Goal: Task Accomplishment & Management: Complete application form

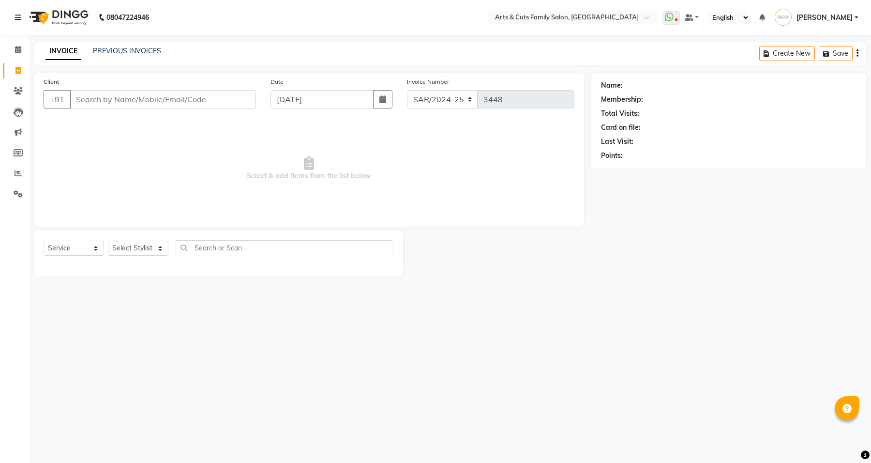
select select "service"
click at [107, 52] on link "PREVIOUS INVOICES" at bounding box center [127, 50] width 68 height 9
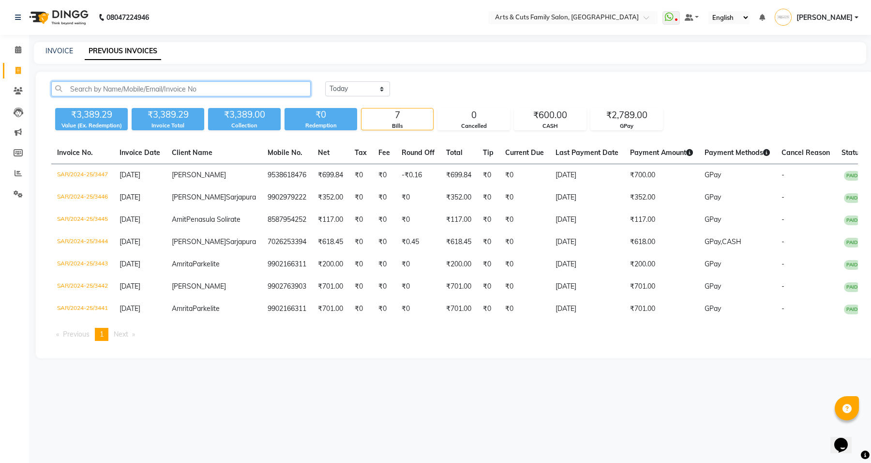
click at [138, 90] on input "text" at bounding box center [180, 88] width 259 height 15
paste input "98866 89270"
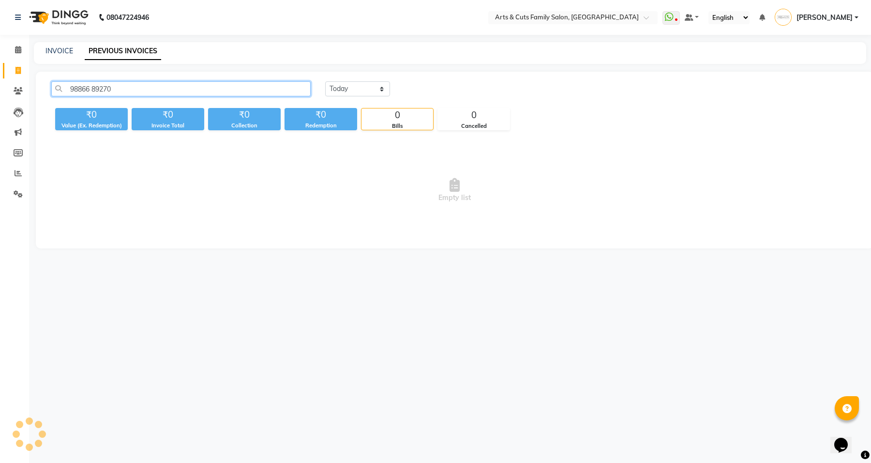
click at [93, 89] on input "98866 89270" at bounding box center [180, 88] width 259 height 15
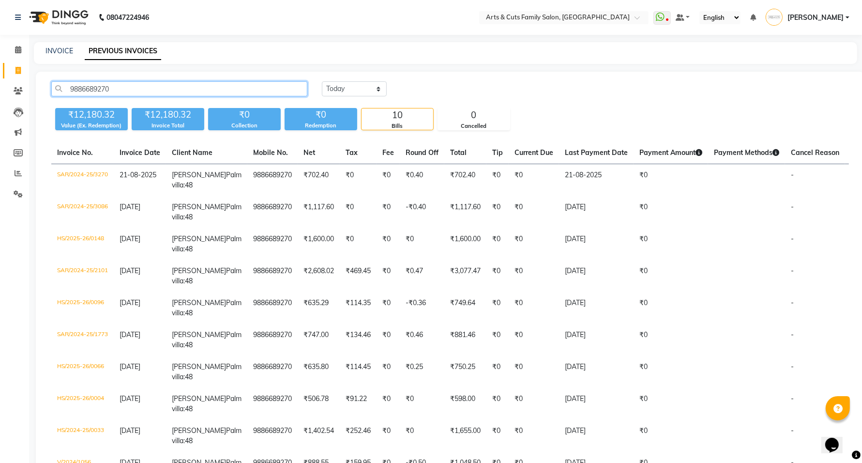
type input "9886689270"
click at [61, 50] on link "INVOICE" at bounding box center [59, 50] width 28 height 9
select select "service"
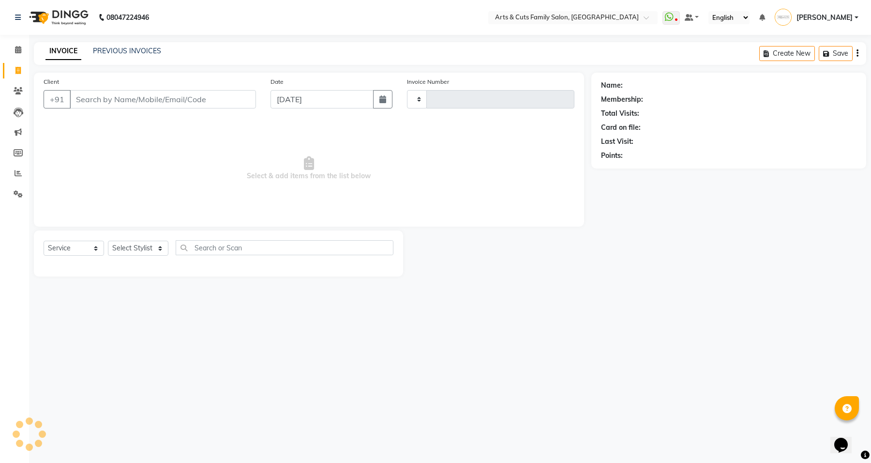
type input "3448"
select select "7513"
click at [112, 50] on link "PREVIOUS INVOICES" at bounding box center [127, 50] width 68 height 9
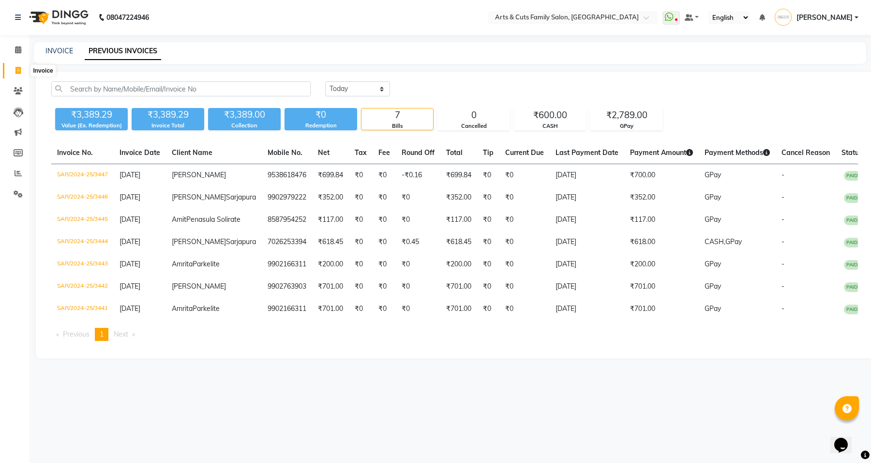
click at [17, 72] on icon at bounding box center [17, 70] width 5 height 7
select select "service"
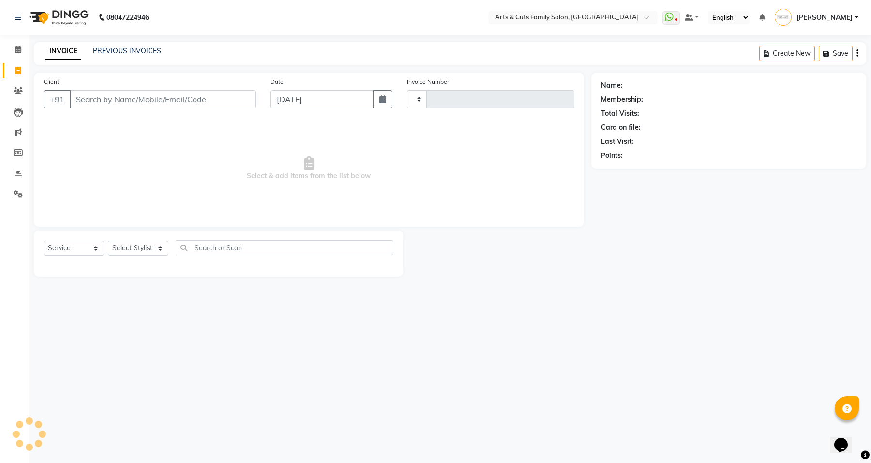
type input "3448"
select select "7513"
click at [138, 248] on select "Select Stylist Abdulla Amreen ANCY SNOVEE Anji Ashwini Bhavya Bilal Juber Kisho…" at bounding box center [138, 247] width 60 height 15
select select "84494"
click at [108, 240] on select "Select Stylist Abdulla Amreen ANCY SNOVEE Anji Ashwini Bhavya Bilal Juber Kisho…" at bounding box center [138, 247] width 60 height 15
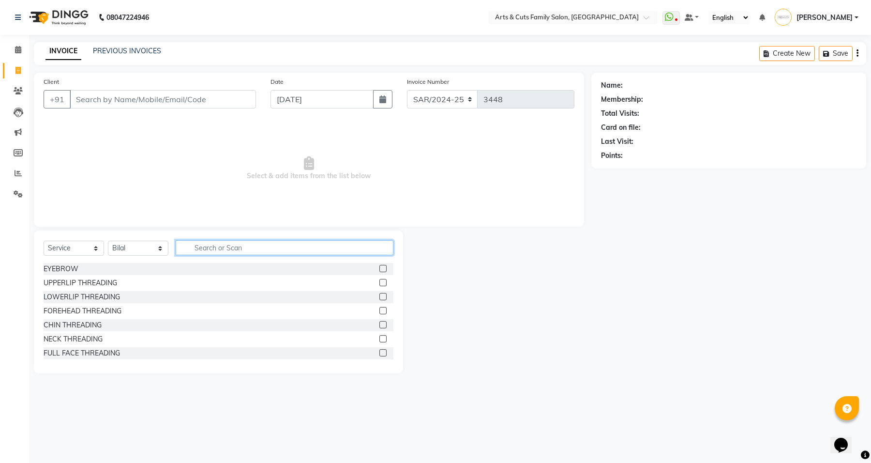
click at [218, 245] on input "text" at bounding box center [285, 247] width 218 height 15
type input "H"
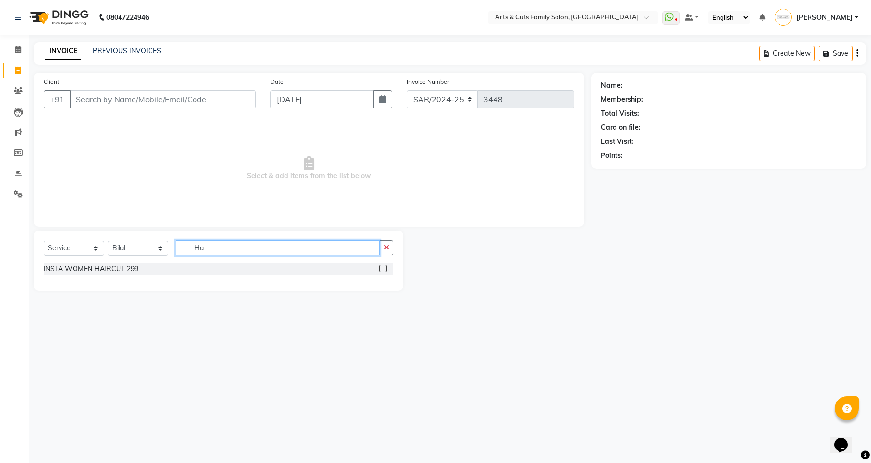
type input "H"
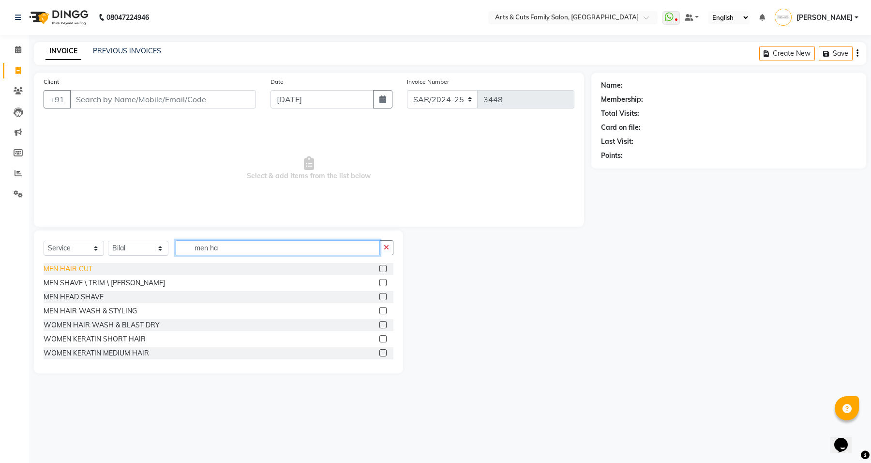
type input "men ha"
click at [80, 270] on div "MEN HAIR CUT" at bounding box center [68, 269] width 49 height 10
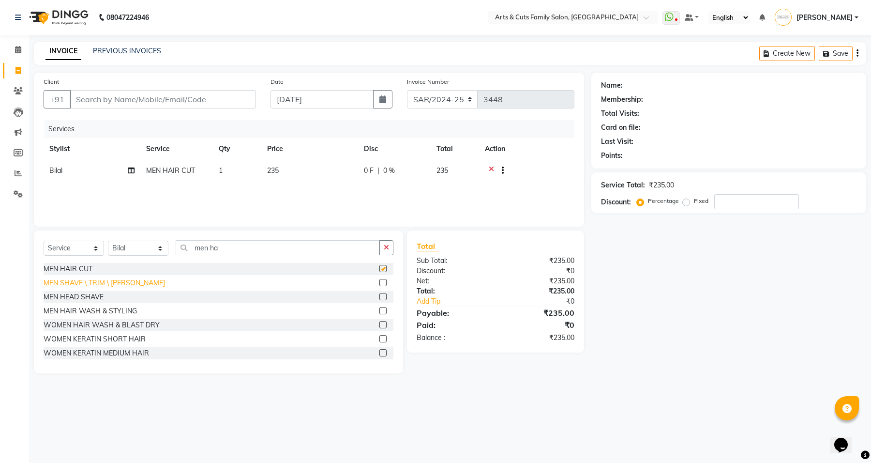
checkbox input "false"
click at [81, 285] on div "MEN SHAVE \ TRIM \ BEARD" at bounding box center [104, 283] width 121 height 10
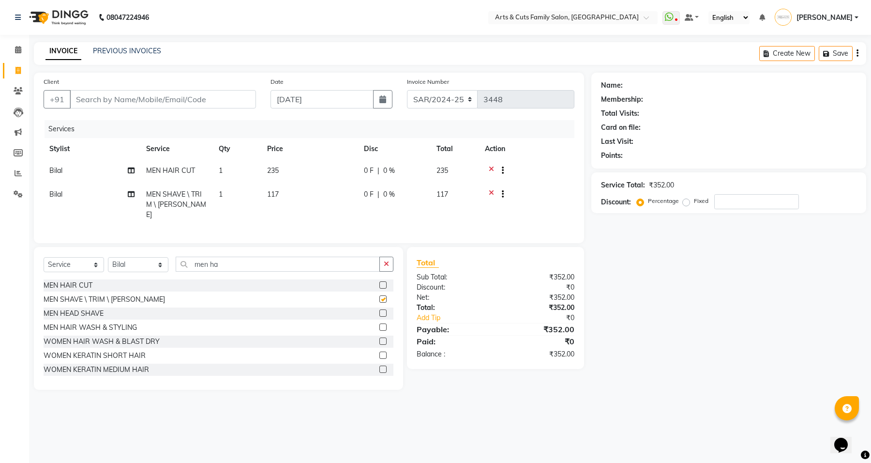
checkbox input "false"
drag, startPoint x: 287, startPoint y: 260, endPoint x: 194, endPoint y: 267, distance: 93.1
click at [194, 267] on input "men ha" at bounding box center [278, 263] width 204 height 15
click at [132, 262] on select "Select Stylist Abdulla Amreen ANCY SNOVEE Anji Ashwini Bhavya Bilal Juber Kisho…" at bounding box center [138, 264] width 60 height 15
select select "63866"
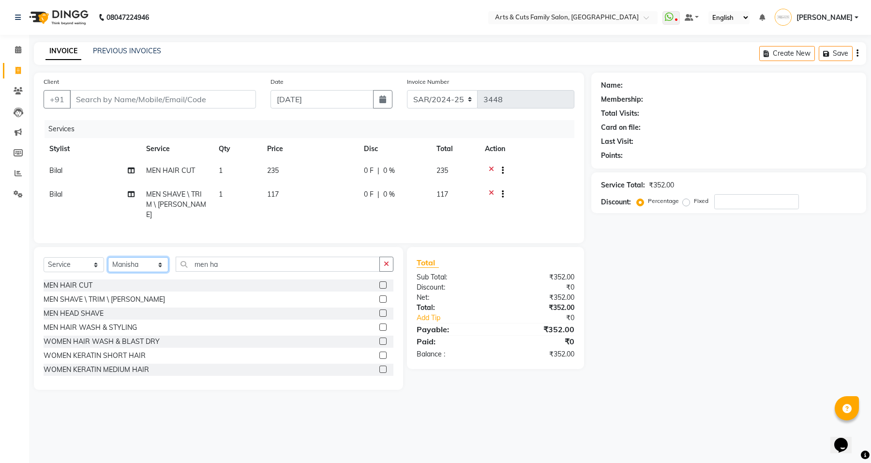
click at [108, 257] on select "Select Stylist Abdulla Amreen ANCY SNOVEE Anji Ashwini Bhavya Bilal Juber Kisho…" at bounding box center [138, 264] width 60 height 15
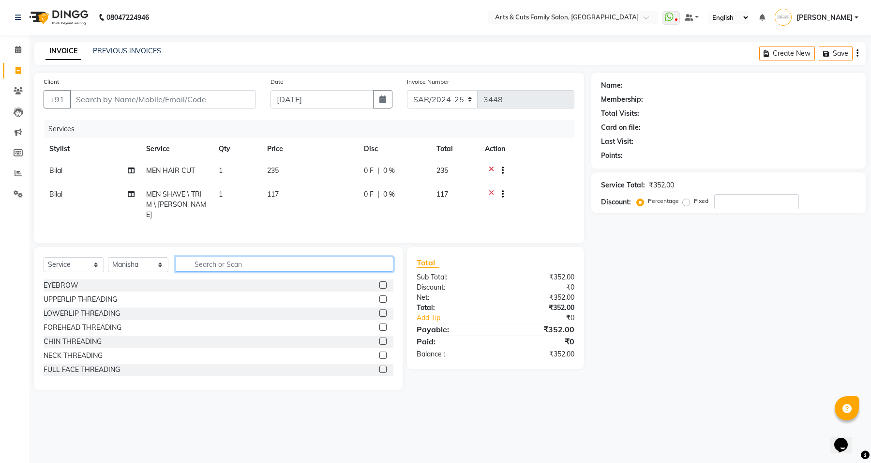
click at [225, 265] on input "text" at bounding box center [285, 263] width 218 height 15
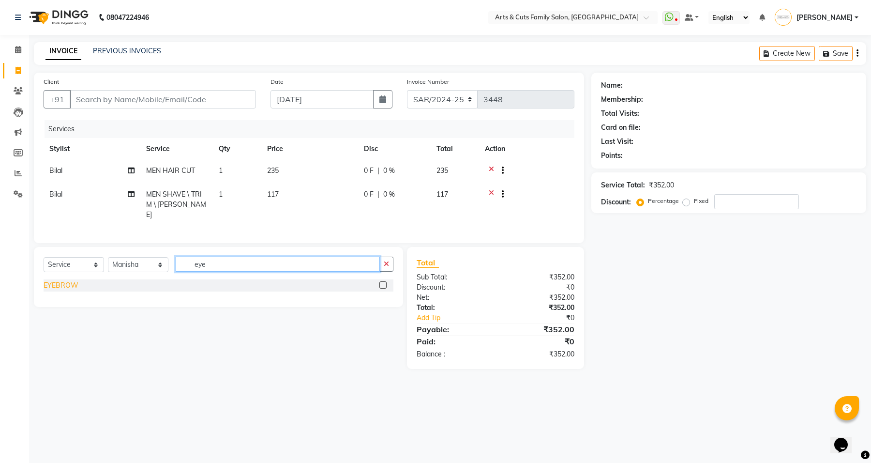
type input "eye"
click at [66, 286] on div "EYEBROW" at bounding box center [61, 285] width 35 height 10
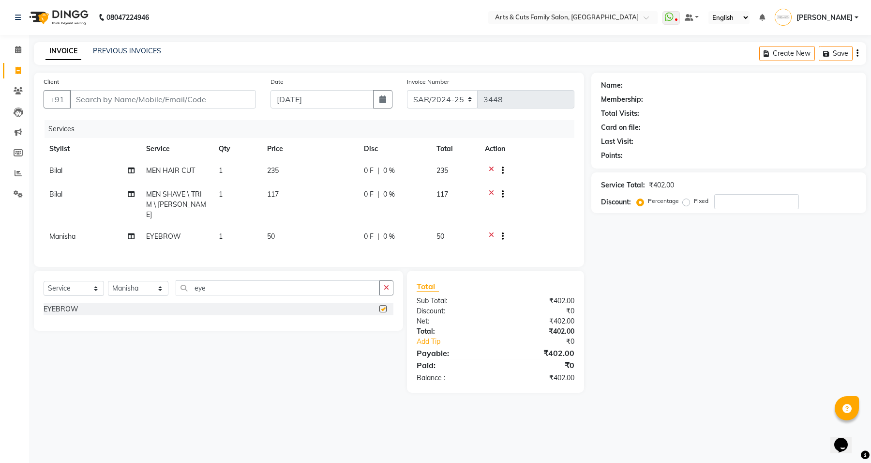
checkbox input "false"
click at [143, 286] on select "Select Stylist Abdulla Amreen ANCY SNOVEE Anji Ashwini Bhavya Bilal Juber Kisho…" at bounding box center [138, 288] width 60 height 15
select select "75665"
click at [108, 281] on select "Select Stylist Abdulla Amreen ANCY SNOVEE Anji Ashwini Bhavya Bilal Juber Kisho…" at bounding box center [138, 288] width 60 height 15
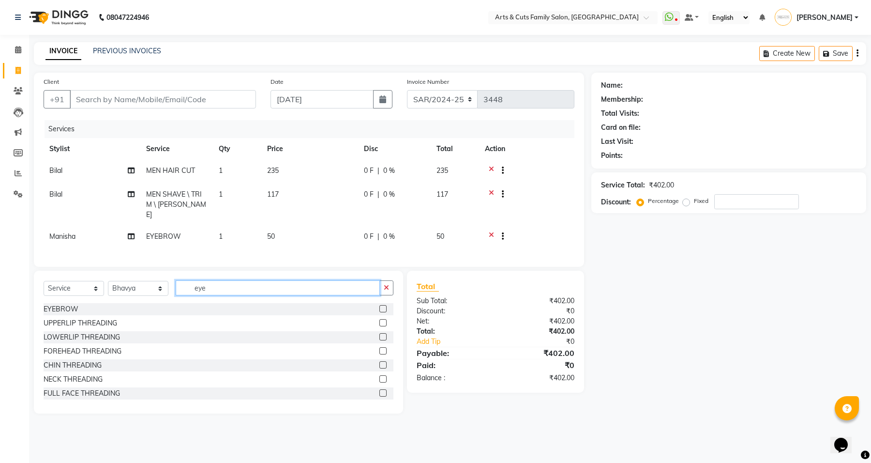
drag, startPoint x: 207, startPoint y: 283, endPoint x: 173, endPoint y: 280, distance: 34.5
click at [173, 280] on div "Select Service Product Membership Package Voucher Prepaid Gift Card Select Styl…" at bounding box center [219, 291] width 350 height 23
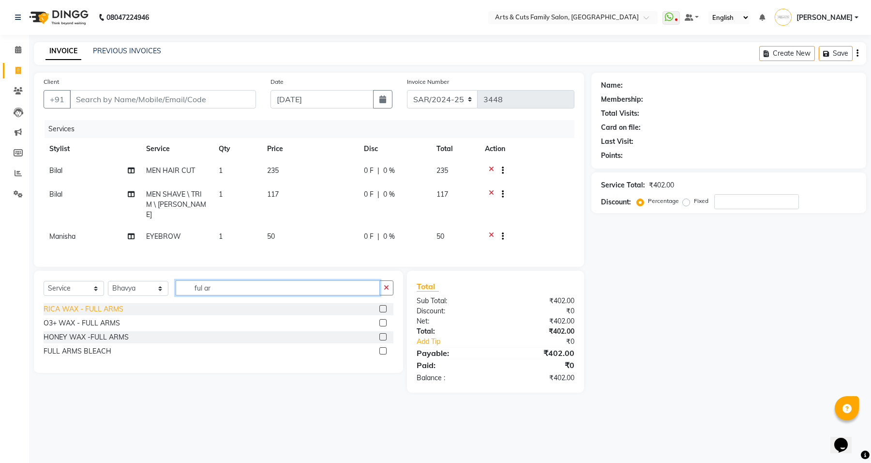
type input "ful ar"
click at [88, 311] on div "RICA WAX - FULL ARMS" at bounding box center [84, 309] width 80 height 10
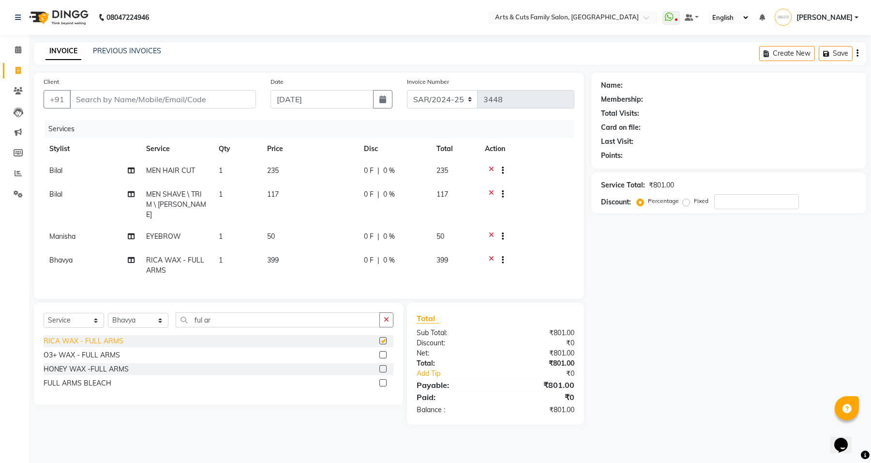
checkbox input "false"
click at [210, 320] on input "ful ar" at bounding box center [278, 319] width 204 height 15
click at [145, 320] on select "Select Stylist Abdulla Amreen ANCY SNOVEE Anji Ashwini Bhavya Bilal Juber Kisho…" at bounding box center [138, 320] width 60 height 15
select select "84494"
click at [108, 313] on select "Select Stylist Abdulla Amreen ANCY SNOVEE Anji Ashwini Bhavya Bilal Juber Kisho…" at bounding box center [138, 320] width 60 height 15
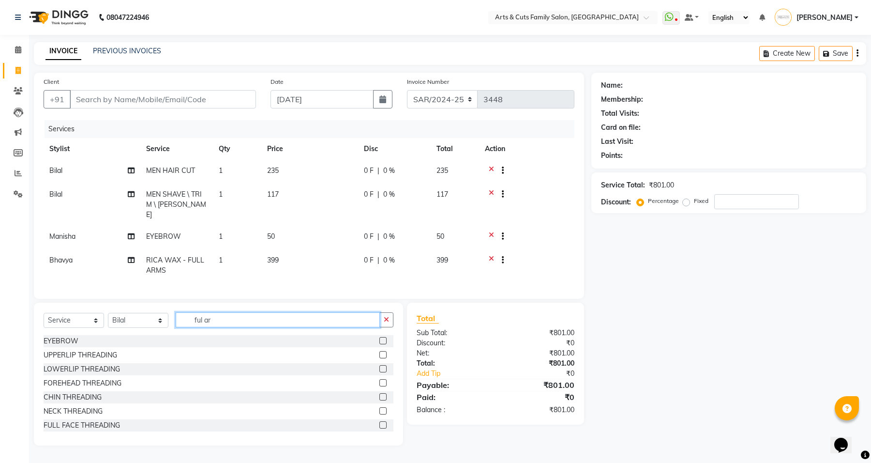
drag, startPoint x: 235, startPoint y: 322, endPoint x: 172, endPoint y: 318, distance: 63.0
click at [174, 318] on div "Select Service Product Membership Package Voucher Prepaid Gift Card Select Styl…" at bounding box center [219, 323] width 350 height 23
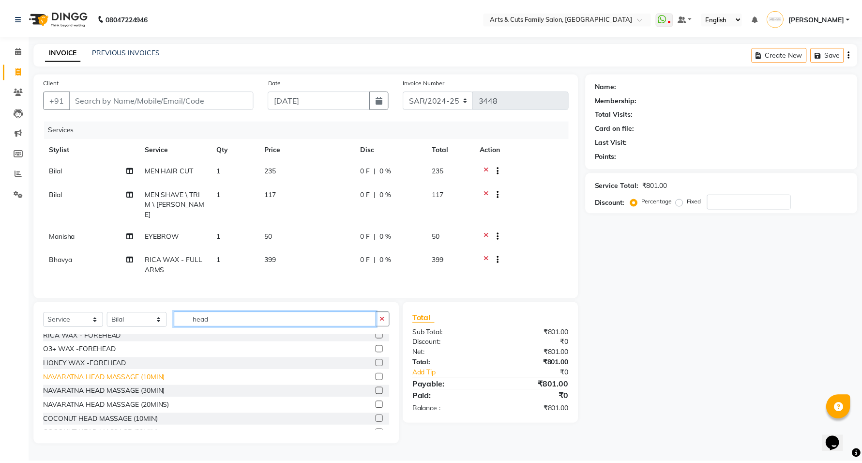
scroll to position [60, 0]
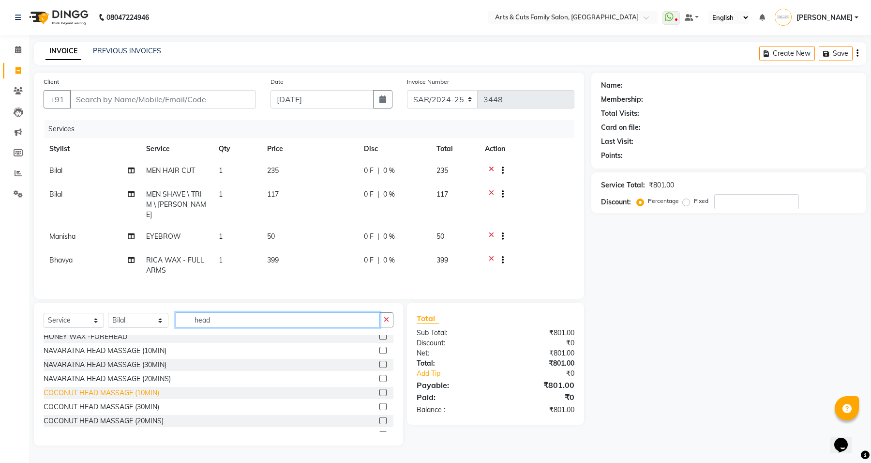
type input "head"
click at [122, 392] on div "COCONUT HEAD MASSAGE (10MIN)" at bounding box center [102, 393] width 116 height 10
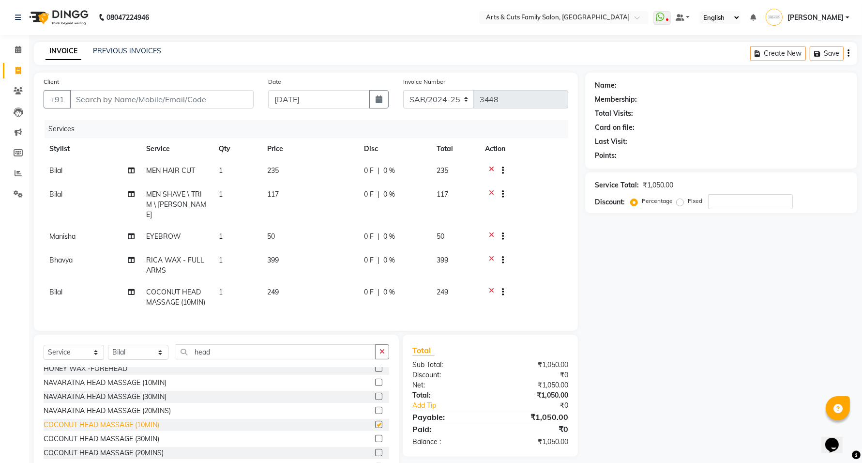
checkbox input "false"
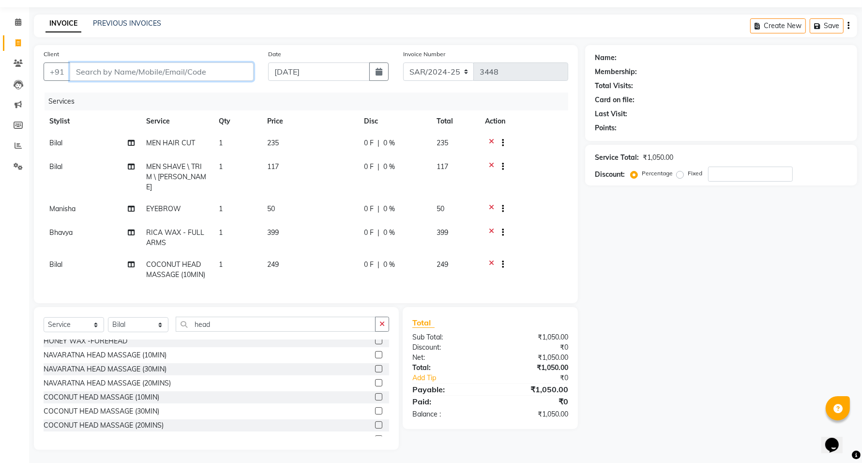
click at [193, 72] on input "Client" at bounding box center [162, 71] width 184 height 18
drag, startPoint x: 146, startPoint y: 141, endPoint x: 194, endPoint y: 143, distance: 47.5
click at [194, 143] on span "MEN HAIR CUT" at bounding box center [170, 142] width 49 height 9
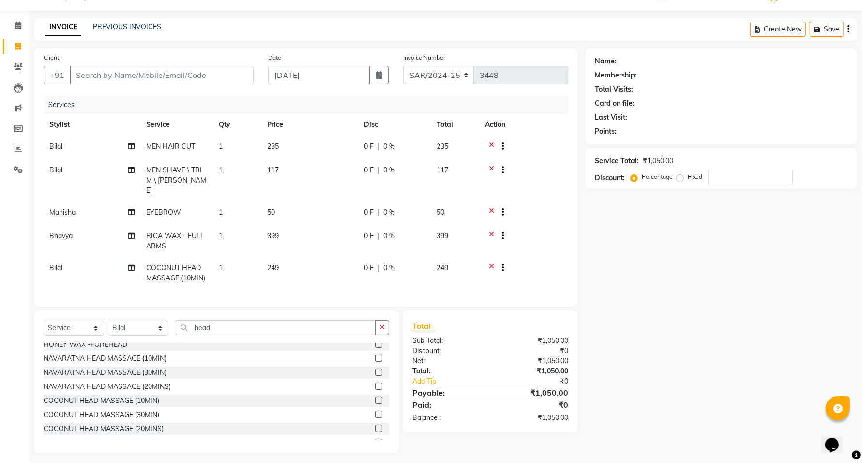
select select "84494"
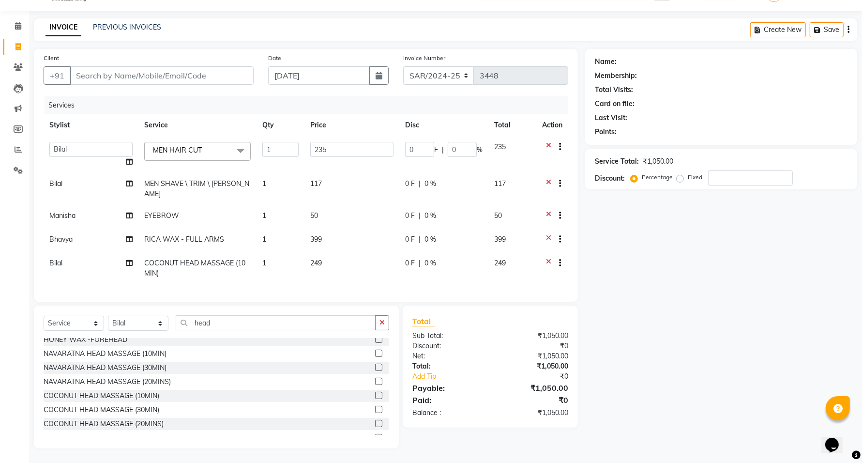
click at [195, 143] on span "MEN HAIR CUT x" at bounding box center [197, 151] width 106 height 19
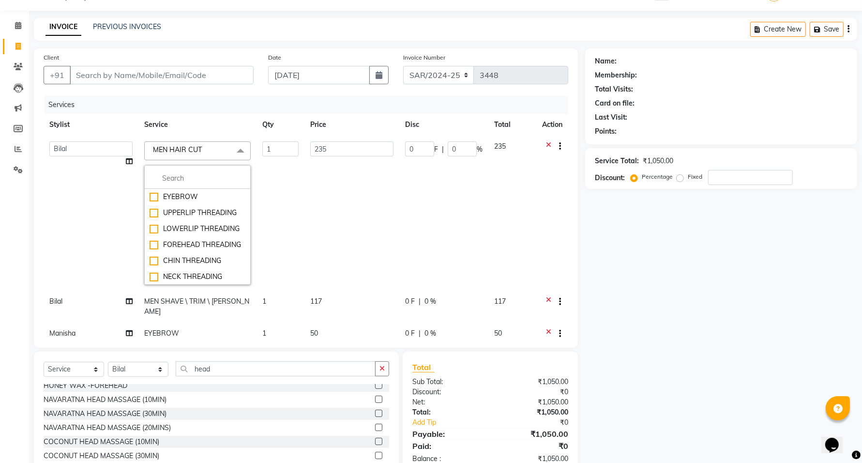
click at [308, 197] on td "235" at bounding box center [351, 212] width 95 height 155
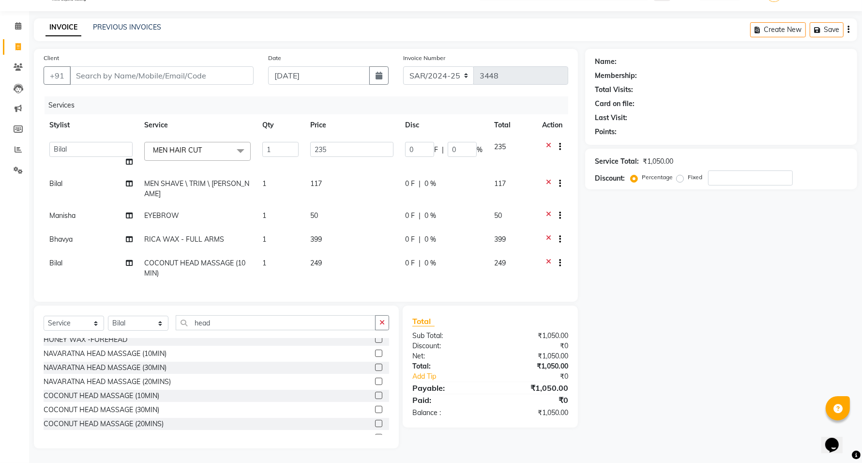
click at [185, 182] on span "MEN SHAVE \ TRIM \ BEARD" at bounding box center [196, 188] width 105 height 19
select select "84494"
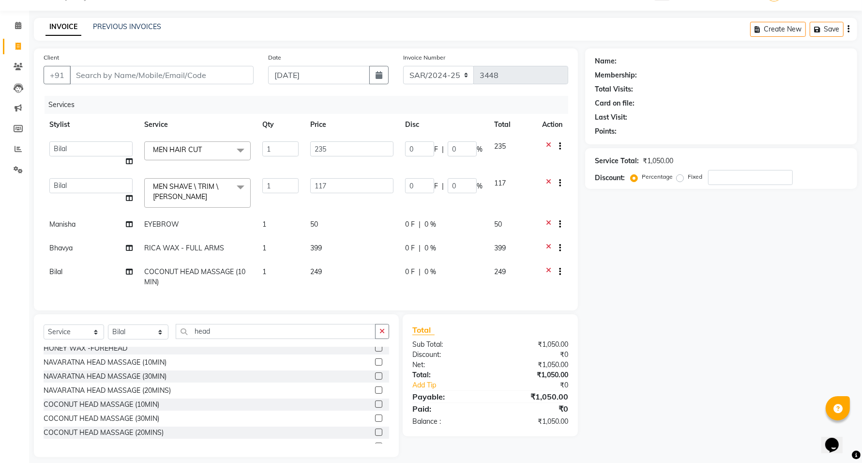
click at [240, 186] on span at bounding box center [240, 187] width 19 height 18
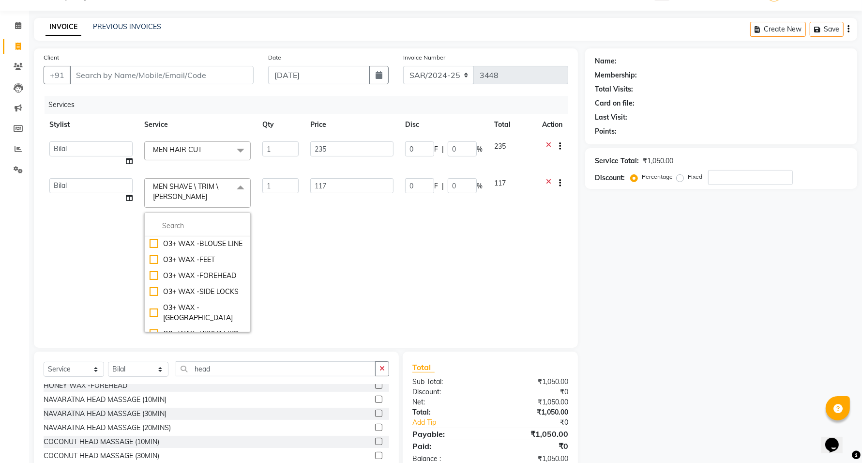
scroll to position [847, 0]
click at [306, 258] on td "117" at bounding box center [351, 254] width 95 height 165
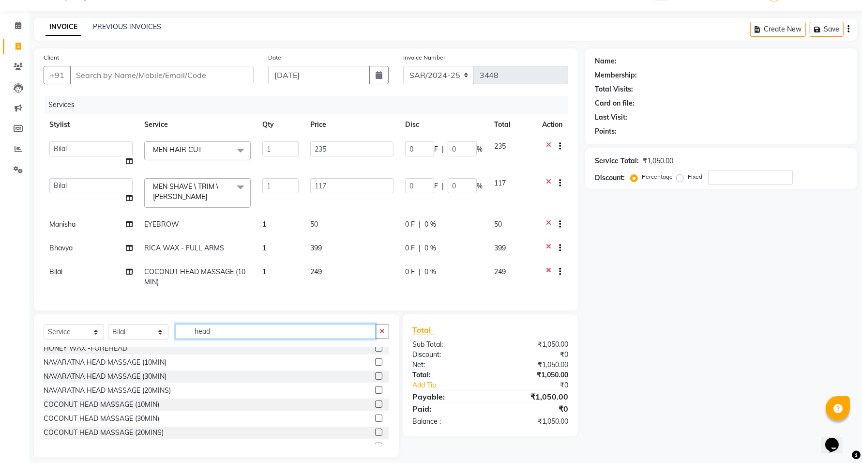
click at [215, 335] on input "head" at bounding box center [276, 331] width 200 height 15
type input "h"
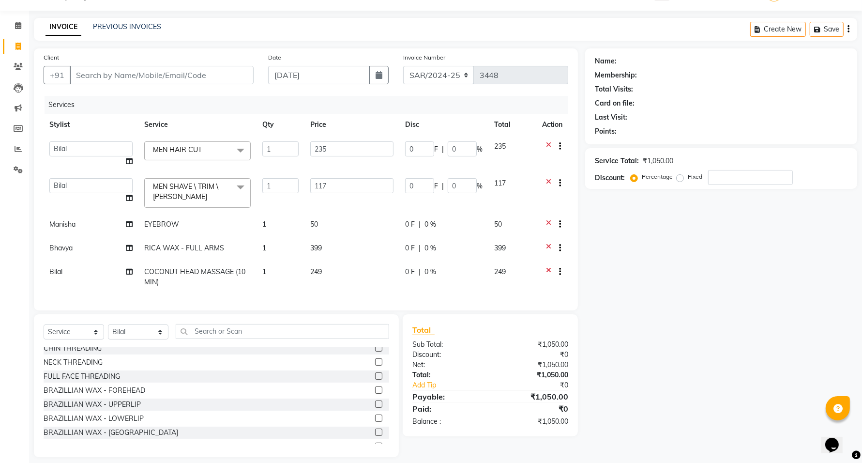
click at [566, 324] on div "Total Sub Total: ₹1,050.00 Discount: ₹0 Net: ₹1,050.00 Total: ₹1,050.00 Add Tip…" at bounding box center [490, 375] width 175 height 122
click at [599, 324] on div "Name: Membership: Total Visits: Card on file: Last Visit: Points: Service Total…" at bounding box center [724, 252] width 279 height 408
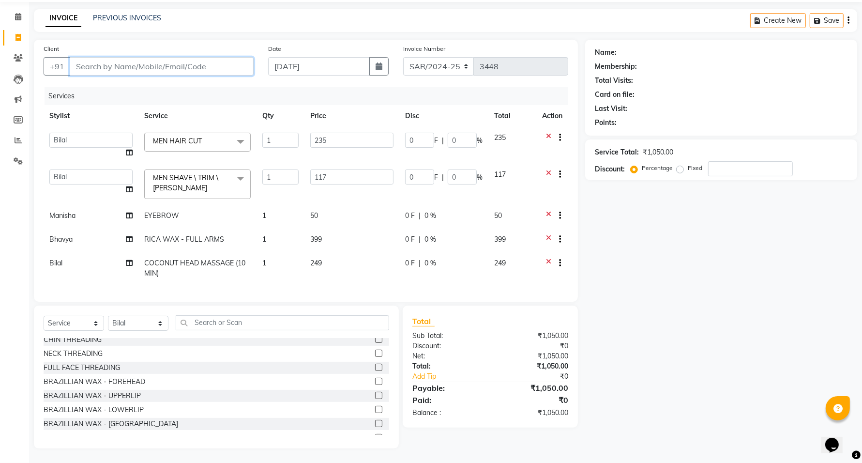
drag, startPoint x: 210, startPoint y: 56, endPoint x: 216, endPoint y: 56, distance: 5.3
click at [214, 57] on input "Client" at bounding box center [162, 66] width 184 height 18
type input "9"
type input "0"
type input "9940020324"
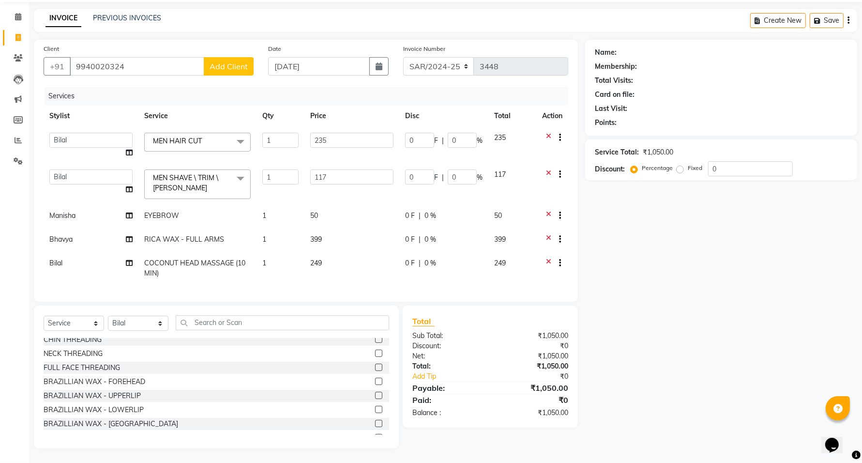
click at [229, 61] on span "Add Client" at bounding box center [229, 66] width 38 height 10
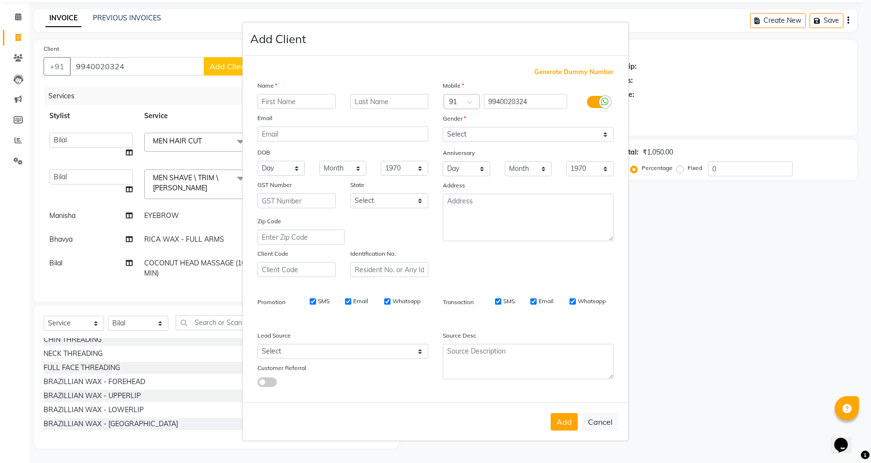
click at [289, 103] on input "text" at bounding box center [296, 101] width 78 height 15
type input "[PERSON_NAME]"
click at [355, 103] on input "text" at bounding box center [389, 101] width 78 height 15
type input "RRL"
click at [493, 136] on select "Select Male Female Other Prefer Not To Say" at bounding box center [528, 134] width 171 height 15
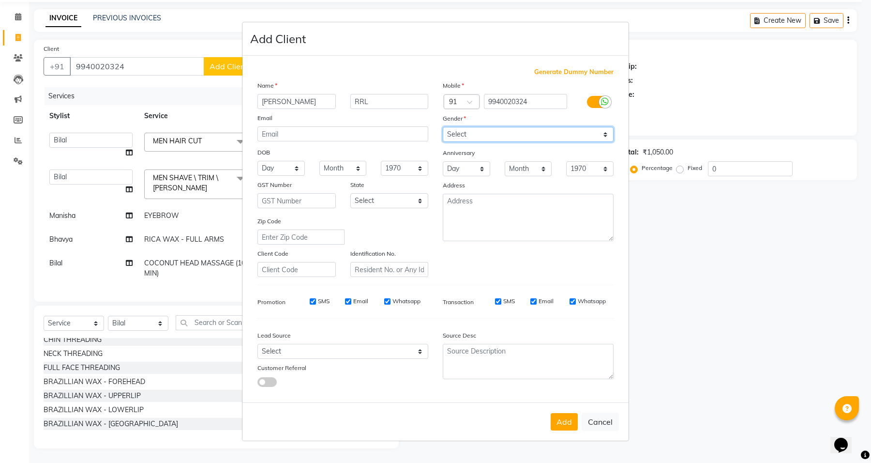
select select "male"
click at [443, 128] on select "Select Male Female Other Prefer Not To Say" at bounding box center [528, 134] width 171 height 15
click at [553, 424] on button "Add" at bounding box center [564, 421] width 27 height 17
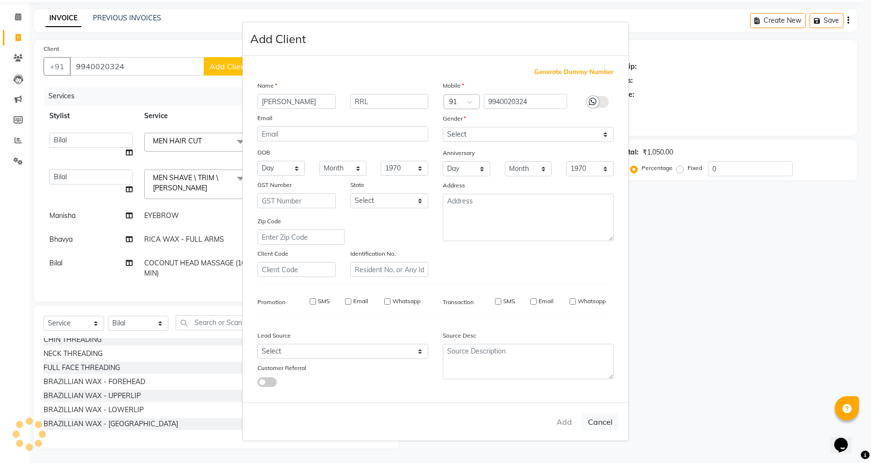
select select
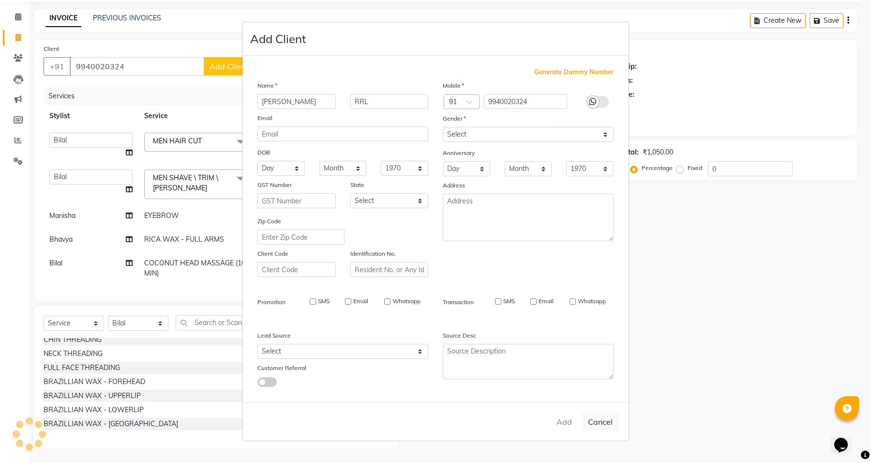
select select
checkbox input "false"
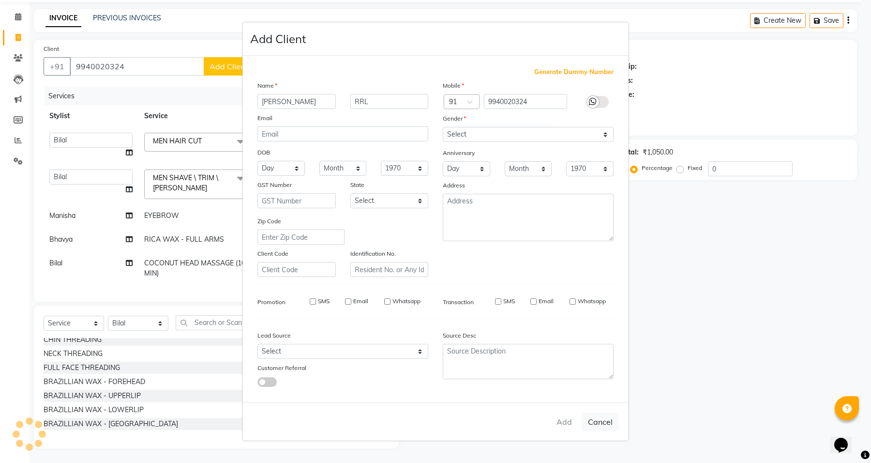
checkbox input "false"
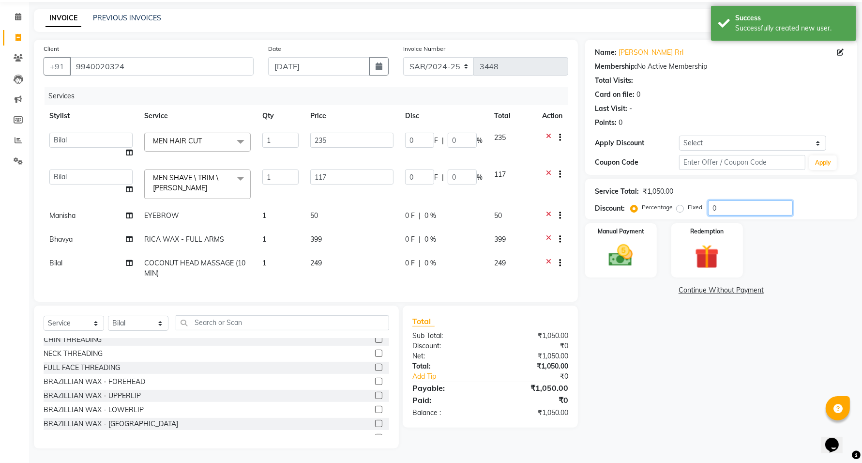
drag, startPoint x: 721, startPoint y: 204, endPoint x: 710, endPoint y: 198, distance: 12.1
click at [710, 200] on input "0" at bounding box center [750, 207] width 85 height 15
click at [659, 368] on div "Name: Prasanth Rrl Membership: No Active Membership Total Visits: Card on file:…" at bounding box center [724, 244] width 279 height 408
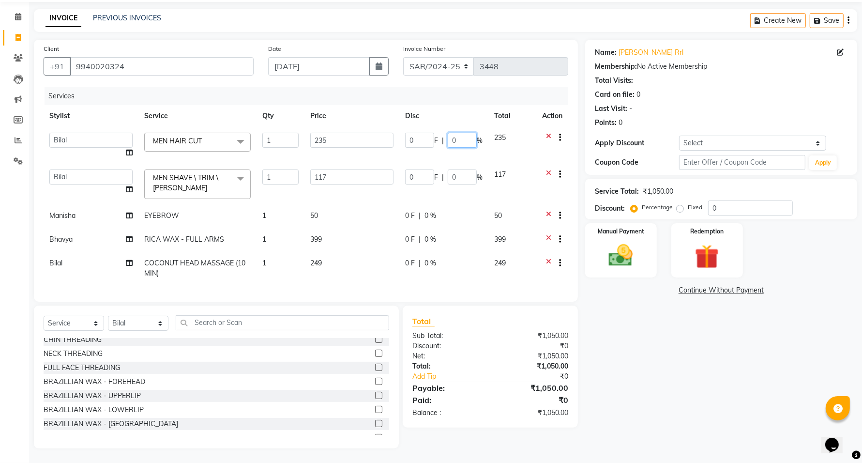
drag, startPoint x: 458, startPoint y: 131, endPoint x: 436, endPoint y: 128, distance: 21.9
click at [436, 133] on div "0 F | 0 %" at bounding box center [443, 140] width 77 height 15
type input "15"
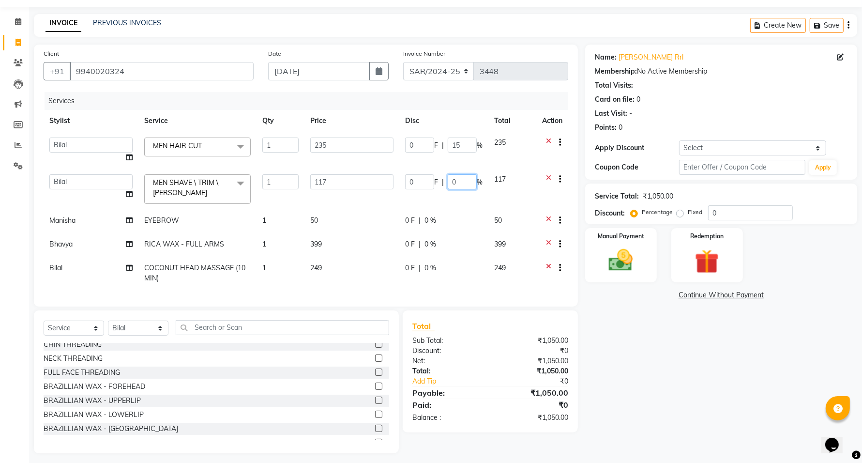
click at [464, 174] on input "0" at bounding box center [462, 181] width 29 height 15
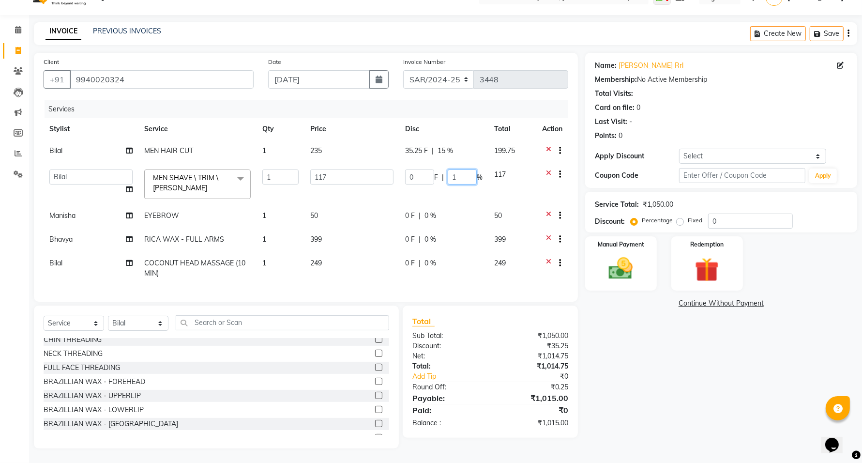
type input "10"
click at [459, 194] on tbody "Bilal MEN HAIR CUT 1 235 35.25 F | 15 % 199.75 Abdulla Amreen ANCY SNOVEE Anji …" at bounding box center [306, 212] width 524 height 144
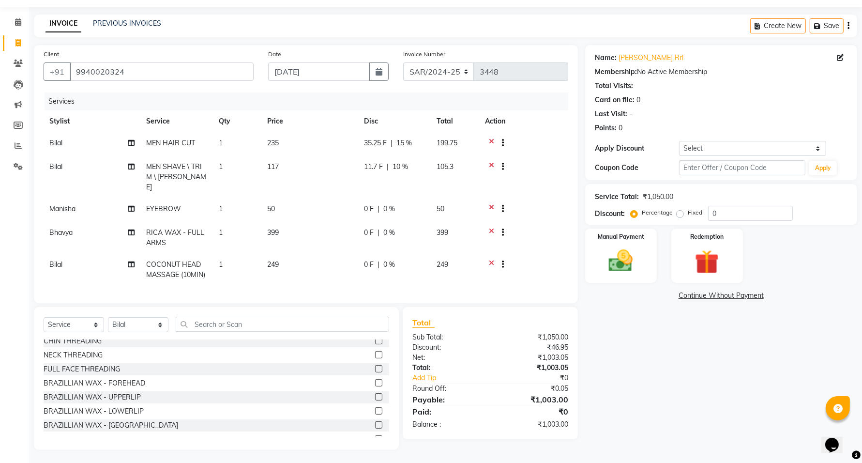
click at [400, 227] on div "0 F | 0 %" at bounding box center [394, 232] width 61 height 10
select select "75665"
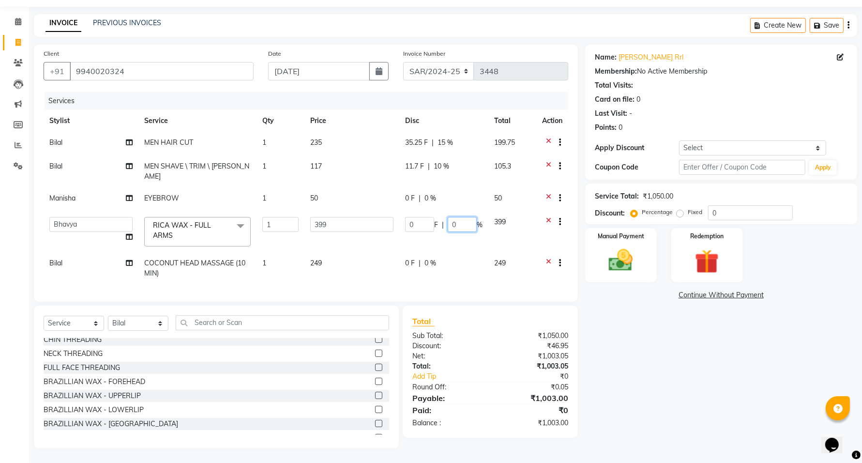
click at [450, 217] on input "0" at bounding box center [462, 224] width 29 height 15
type input "10"
click at [449, 252] on tr "Bilal COCONUT HEAD MASSAGE (10MIN) 1 249 0 F | 0 % 249" at bounding box center [306, 268] width 524 height 32
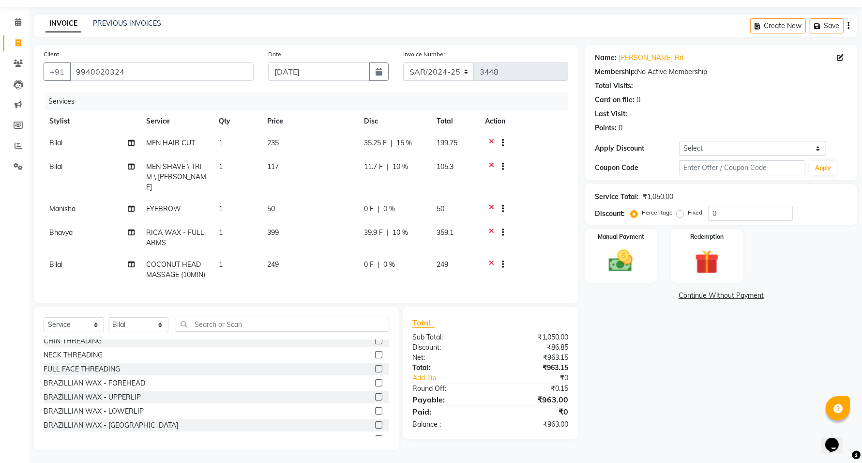
click at [390, 259] on span "0 %" at bounding box center [389, 264] width 12 height 10
select select "84494"
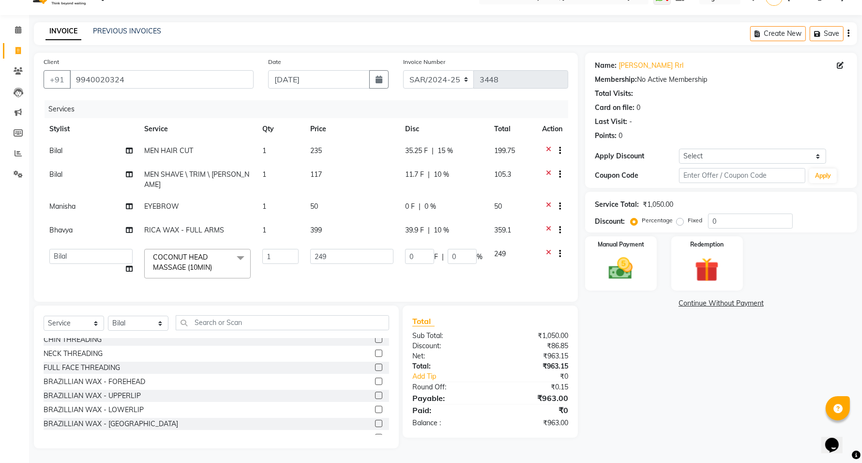
scroll to position [20, 0]
drag, startPoint x: 459, startPoint y: 244, endPoint x: 443, endPoint y: 243, distance: 16.0
click at [443, 249] on div "0 F | 0 %" at bounding box center [443, 256] width 77 height 15
type input "10"
click at [719, 404] on div "Name: Prasanth Rrl Membership: No Active Membership Total Visits: Card on file:…" at bounding box center [724, 250] width 279 height 395
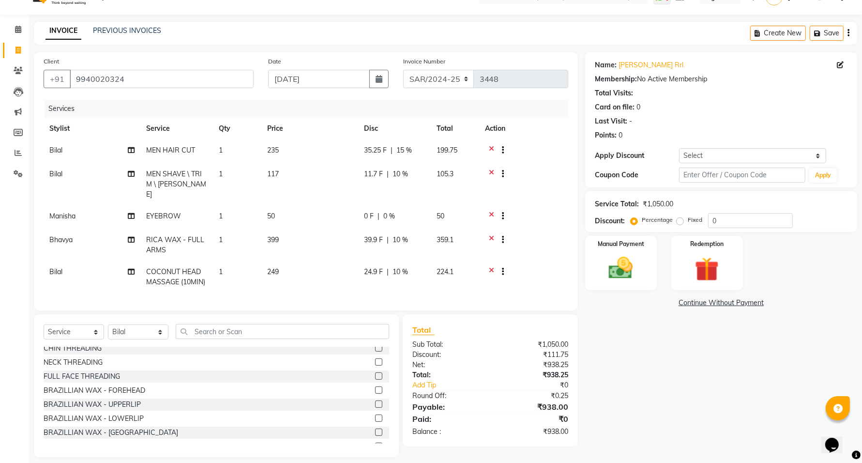
click at [415, 144] on td "35.25 F | 15 %" at bounding box center [394, 151] width 73 height 24
select select "84494"
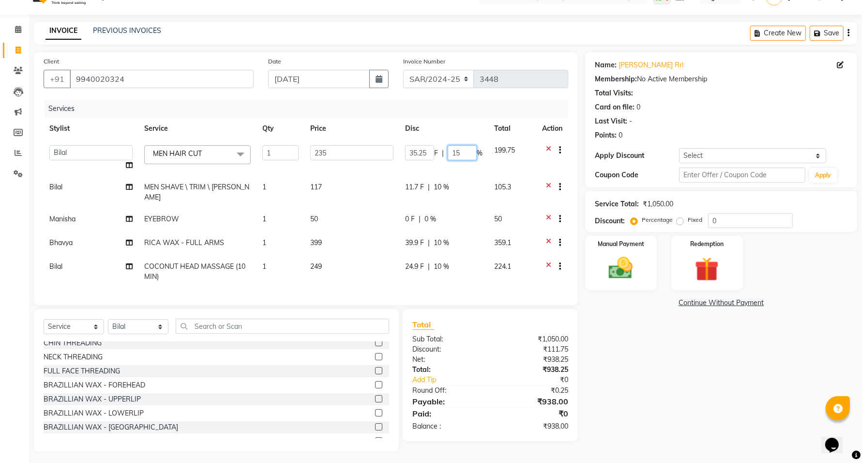
drag, startPoint x: 464, startPoint y: 153, endPoint x: 451, endPoint y: 153, distance: 13.1
click at [452, 153] on input "15" at bounding box center [462, 152] width 29 height 15
type input "0"
click at [466, 180] on tr "Bilal MEN SHAVE \ TRIM \ BEARD 1 117 11.7 F | 10 % 105.3" at bounding box center [306, 192] width 524 height 32
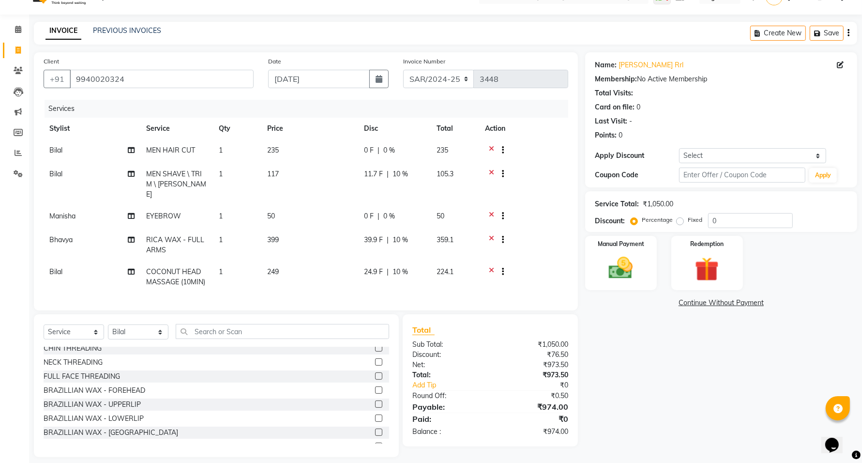
click at [413, 165] on td "11.7 F | 10 %" at bounding box center [394, 184] width 73 height 42
select select "84494"
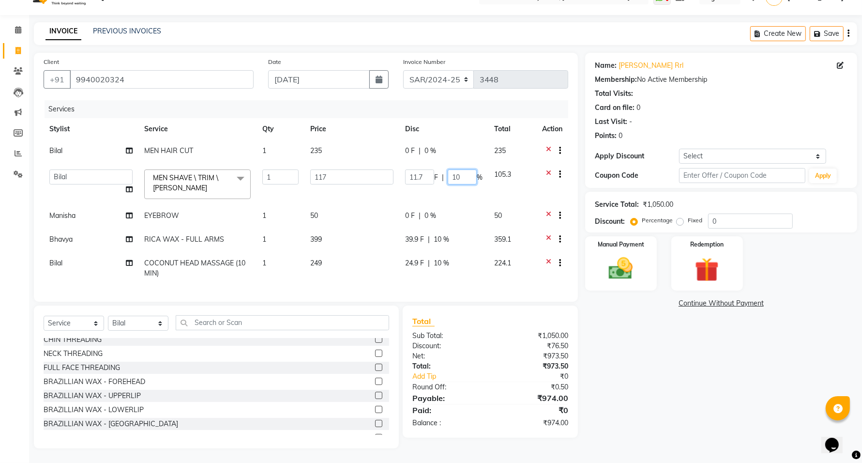
drag, startPoint x: 461, startPoint y: 177, endPoint x: 438, endPoint y: 170, distance: 24.2
click at [438, 170] on div "11.7 F | 10 %" at bounding box center [443, 176] width 77 height 15
type input "0"
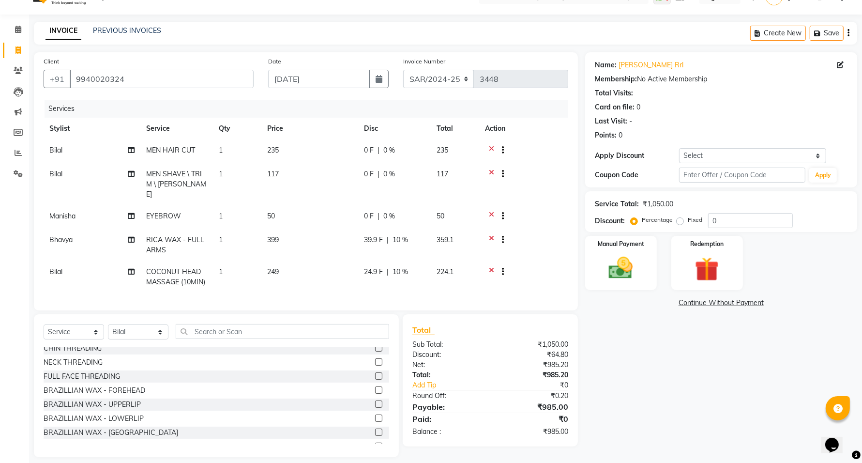
click at [443, 202] on tbody "Bilal MEN HAIR CUT 1 235 0 F | 0 % 235 Bilal MEN SHAVE \ TRIM \ BEARD 1 117 0 F…" at bounding box center [306, 215] width 524 height 153
click at [408, 235] on span "10 %" at bounding box center [399, 240] width 15 height 10
select select "75665"
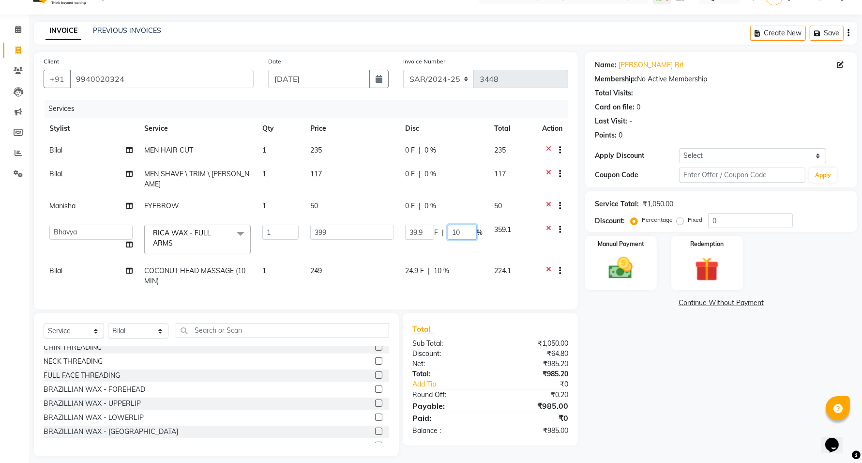
drag, startPoint x: 464, startPoint y: 220, endPoint x: 439, endPoint y: 219, distance: 25.7
click at [439, 225] on div "39.9 F | 10 %" at bounding box center [443, 232] width 77 height 15
type input "0"
click at [440, 260] on tr "Bilal COCONUT HEAD MASSAGE (10MIN) 1 249 24.9 F | 10 % 224.1" at bounding box center [306, 276] width 524 height 32
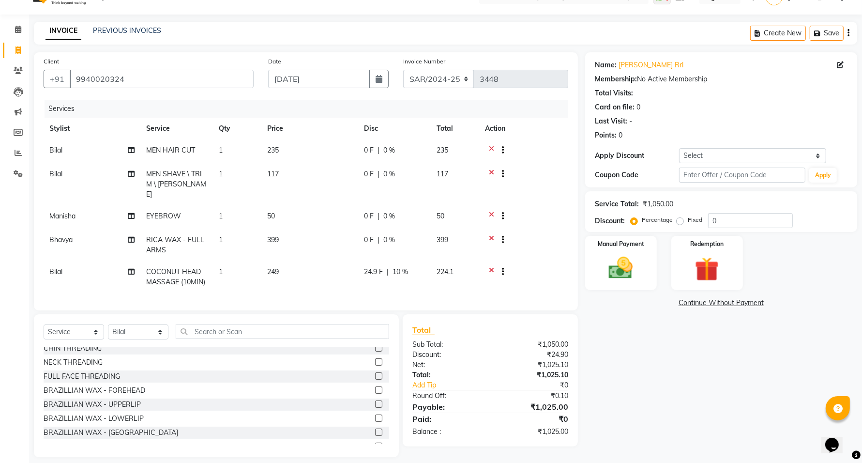
click at [414, 267] on div "24.9 F | 10 %" at bounding box center [394, 272] width 61 height 10
select select "84494"
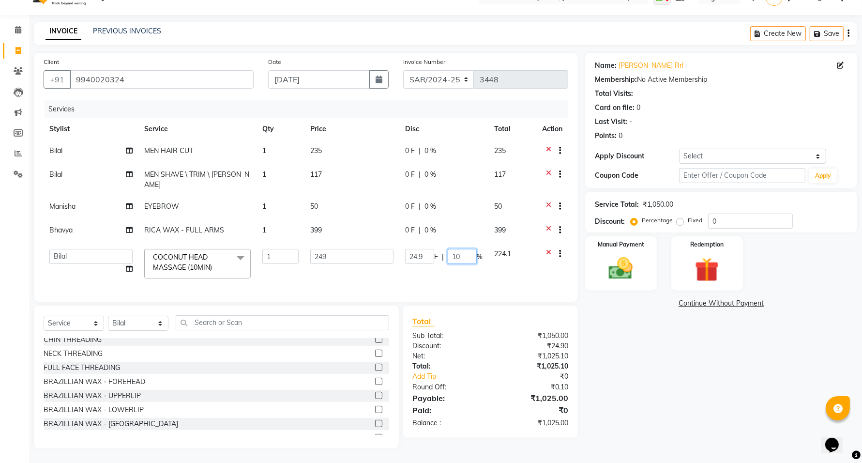
drag, startPoint x: 463, startPoint y: 247, endPoint x: 439, endPoint y: 244, distance: 24.4
click at [439, 249] on div "24.9 F | 10 %" at bounding box center [443, 256] width 77 height 15
type input "0"
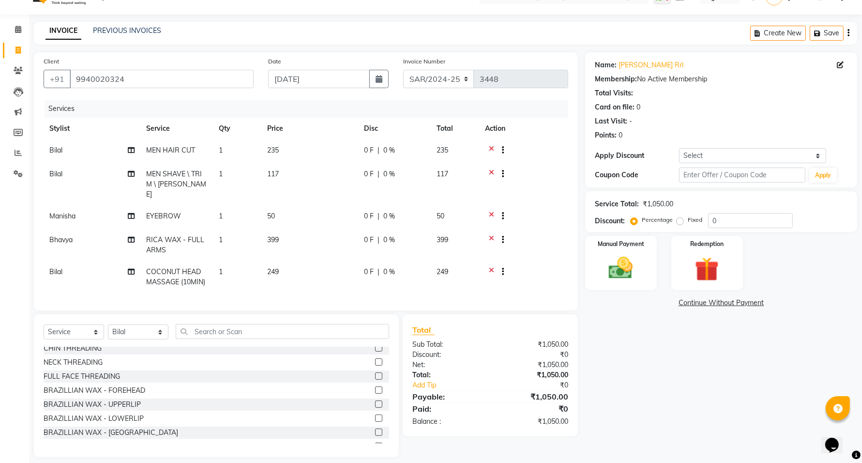
click at [761, 391] on div "Name: Prasanth Rrl Membership: No Active Membership Total Visits: Card on file:…" at bounding box center [724, 254] width 279 height 405
click at [626, 271] on img at bounding box center [620, 268] width 41 height 29
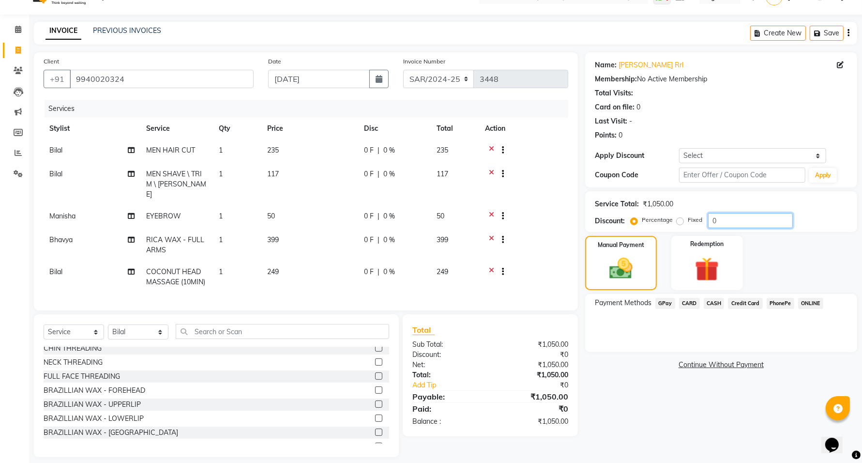
drag, startPoint x: 728, startPoint y: 218, endPoint x: 695, endPoint y: 217, distance: 32.9
click at [696, 218] on div "Percentage Fixed 0" at bounding box center [712, 220] width 160 height 15
type input "10"
click at [665, 306] on span "GPay" at bounding box center [665, 303] width 20 height 11
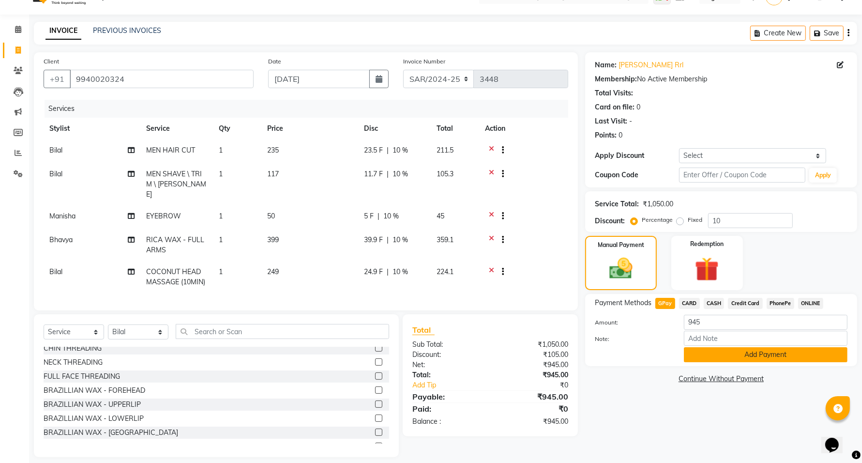
click at [758, 354] on button "Add Payment" at bounding box center [766, 354] width 164 height 15
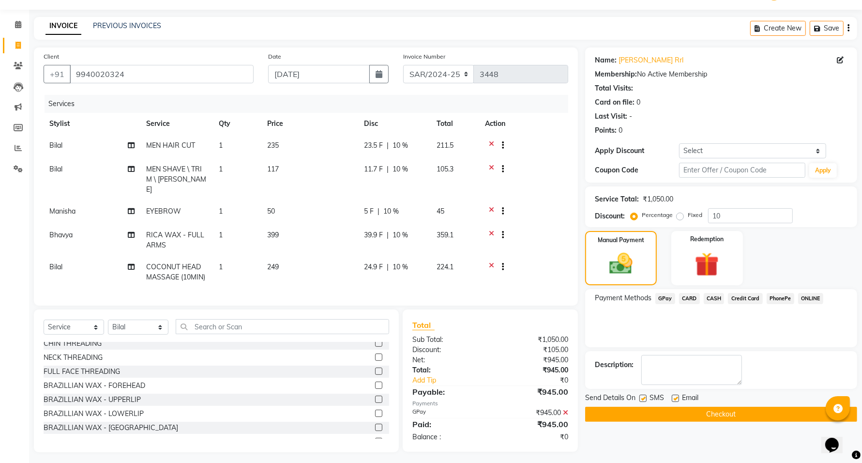
scroll to position [28, 0]
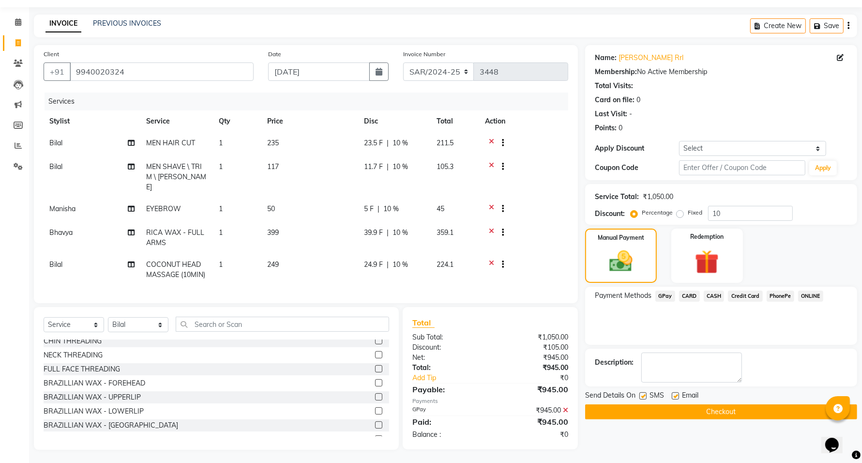
click at [675, 395] on label at bounding box center [675, 395] width 7 height 7
click at [675, 395] on input "checkbox" at bounding box center [675, 396] width 6 height 6
checkbox input "false"
drag, startPoint x: 700, startPoint y: 416, endPoint x: 695, endPoint y: 410, distance: 7.7
click at [700, 415] on button "Checkout" at bounding box center [721, 411] width 272 height 15
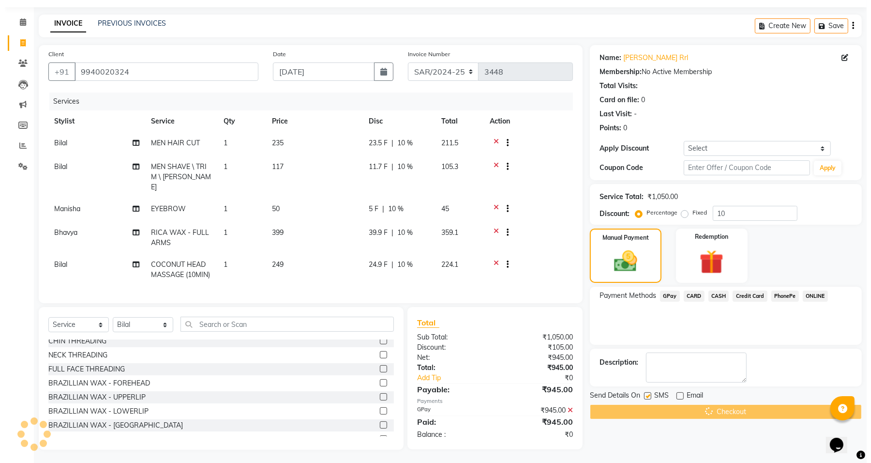
scroll to position [0, 0]
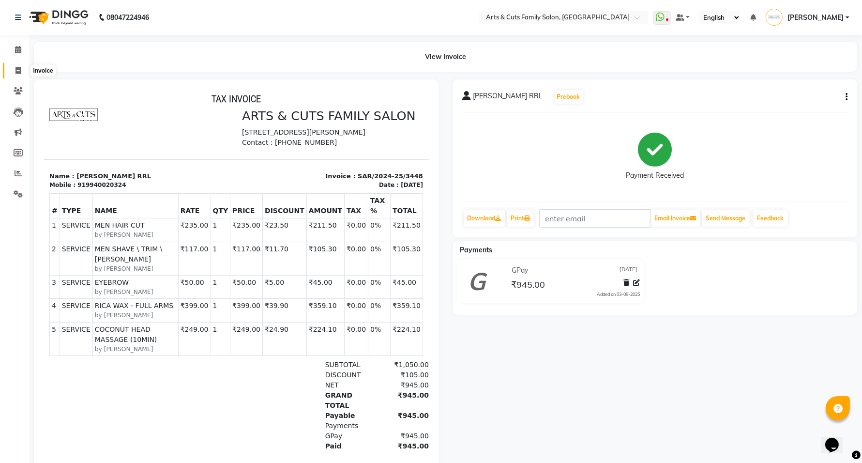
click at [16, 74] on icon at bounding box center [17, 70] width 5 height 7
select select "service"
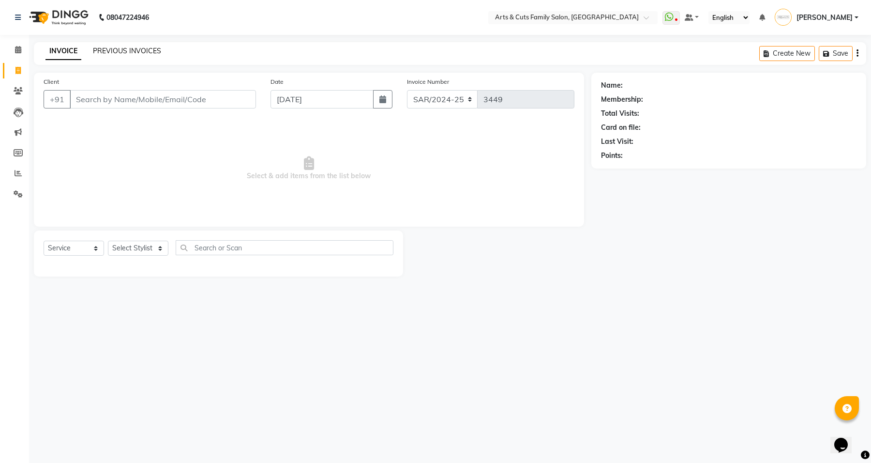
click at [129, 51] on link "PREVIOUS INVOICES" at bounding box center [127, 50] width 68 height 9
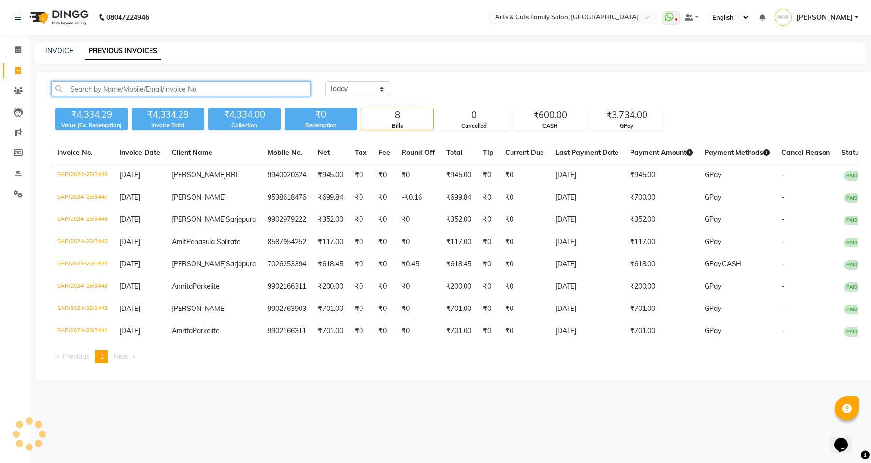
click at [167, 91] on input "text" at bounding box center [180, 88] width 259 height 15
click at [203, 90] on input "text" at bounding box center [180, 88] width 259 height 15
paste input "98866 89270"
click at [92, 88] on input "98866 89270" at bounding box center [180, 88] width 259 height 15
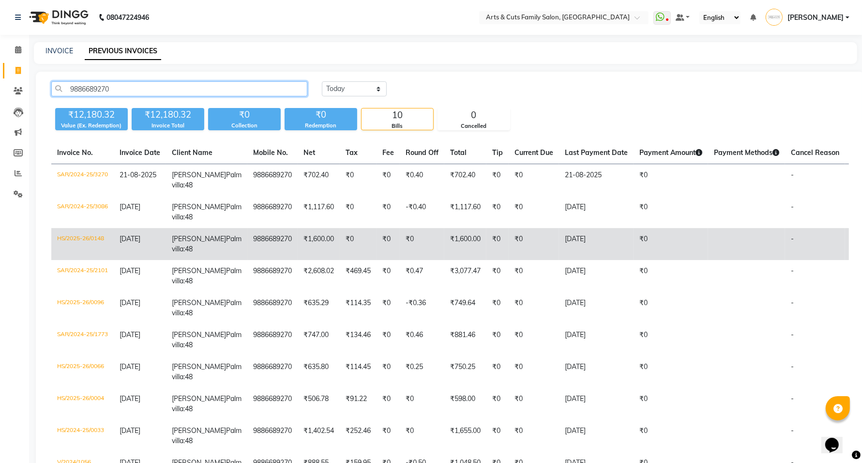
type input "9886689270"
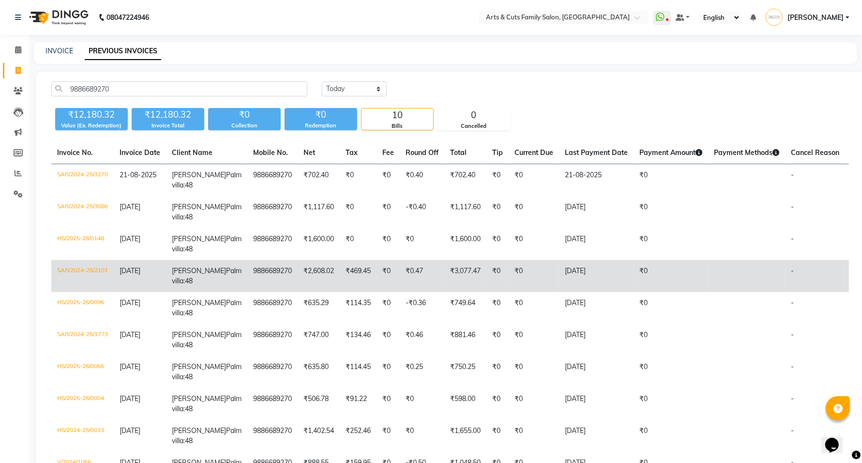
click at [79, 270] on td "SAR/2024-25/2101" at bounding box center [82, 276] width 62 height 32
click at [83, 272] on td "SAR/2024-25/2101" at bounding box center [82, 276] width 62 height 32
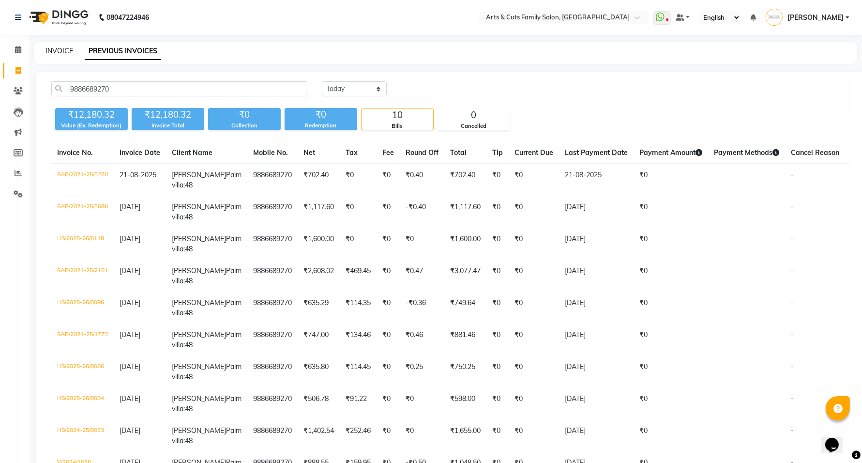
click at [59, 52] on link "INVOICE" at bounding box center [59, 50] width 28 height 9
select select "service"
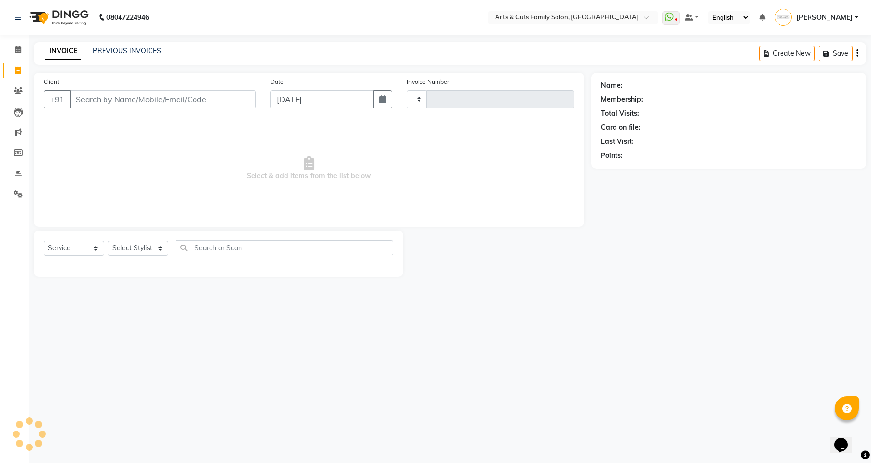
type input "3449"
select select "7513"
click at [127, 48] on link "PREVIOUS INVOICES" at bounding box center [127, 50] width 68 height 9
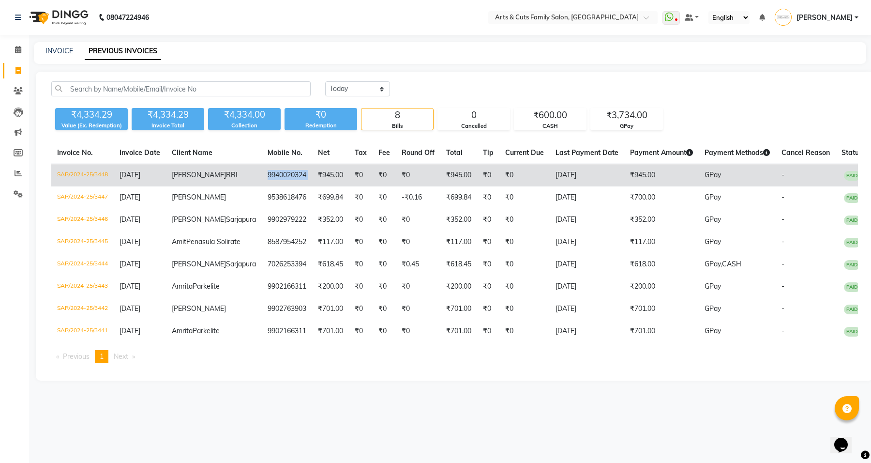
copy td "9940020324"
drag, startPoint x: 257, startPoint y: 179, endPoint x: 376, endPoint y: 127, distance: 129.8
click at [298, 180] on tr "SAR/2024-25/3448 03-09-2025 Prasanth RRL 9940020324 ₹945.00 ₹0 ₹0 ₹0 ₹945.00 ₹0…" at bounding box center [459, 175] width 817 height 23
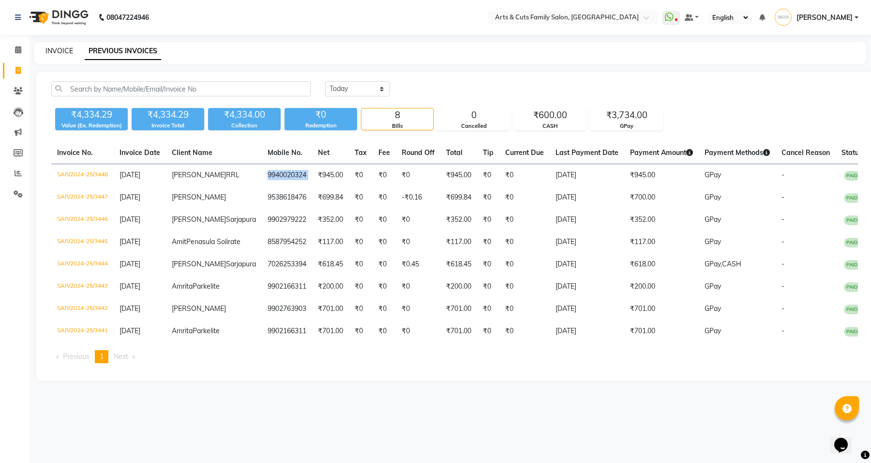
click at [61, 52] on link "INVOICE" at bounding box center [59, 50] width 28 height 9
select select "service"
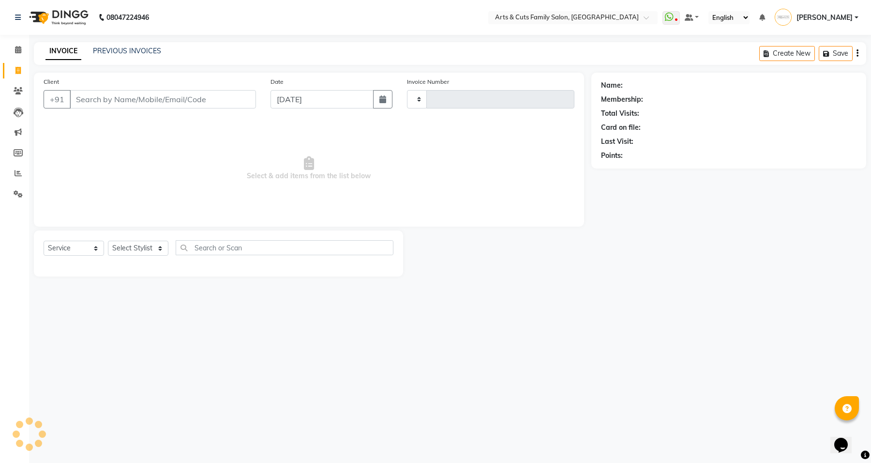
type input "3449"
select select "7513"
click at [109, 54] on link "PREVIOUS INVOICES" at bounding box center [127, 50] width 68 height 9
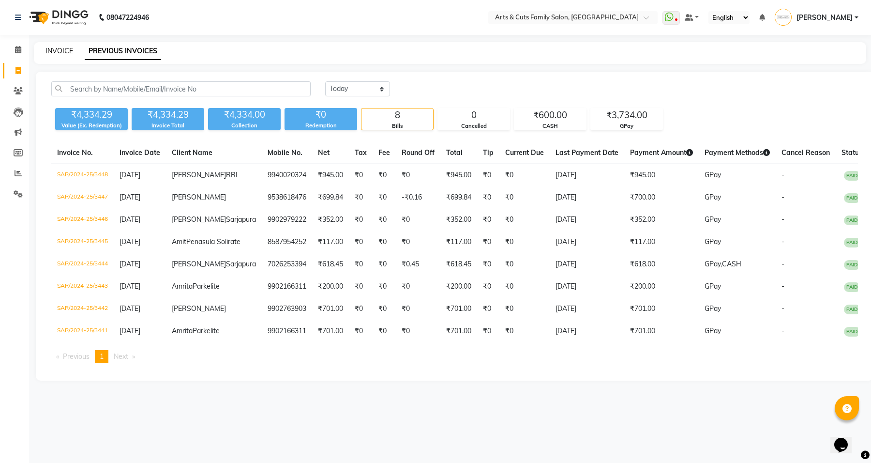
click at [54, 52] on link "INVOICE" at bounding box center [59, 50] width 28 height 9
select select "service"
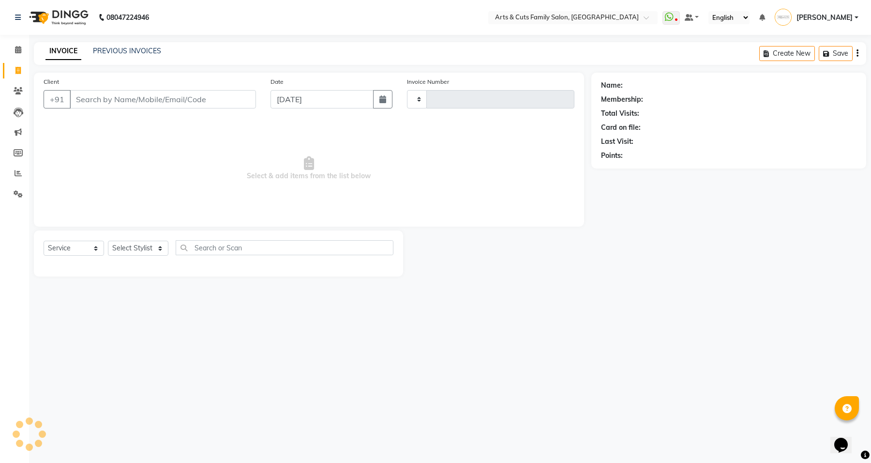
type input "3449"
select select "7513"
click at [154, 53] on link "PREVIOUS INVOICES" at bounding box center [127, 50] width 68 height 9
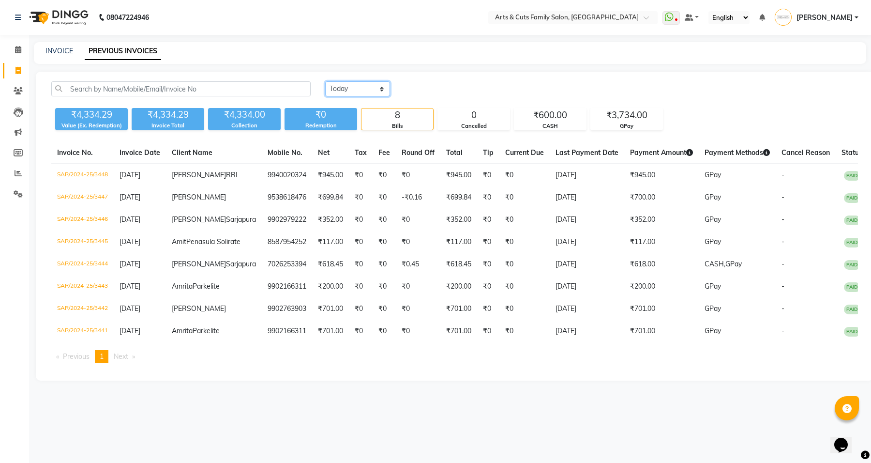
drag, startPoint x: 364, startPoint y: 87, endPoint x: 362, endPoint y: 95, distance: 8.0
click at [363, 87] on select "[DATE] [DATE] Custom Range" at bounding box center [357, 88] width 65 height 15
click at [325, 81] on select "[DATE] [DATE] Custom Range" at bounding box center [357, 88] width 65 height 15
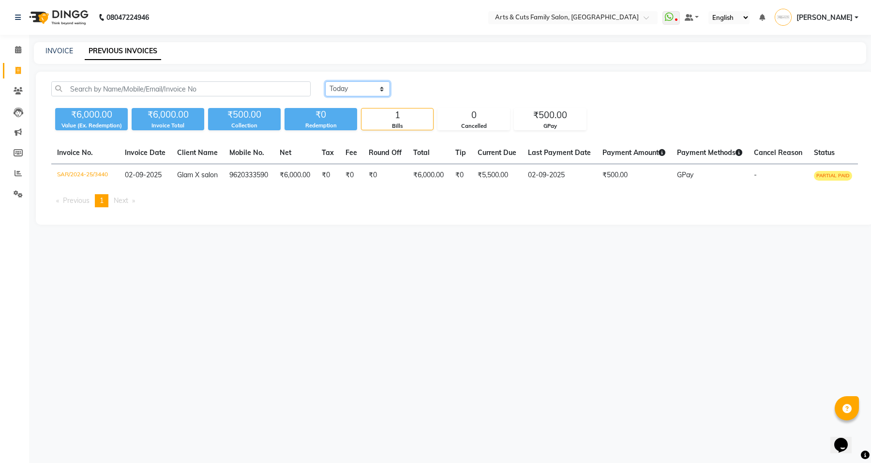
click at [342, 93] on select "[DATE] [DATE] Custom Range" at bounding box center [357, 88] width 65 height 15
select select "range"
click at [325, 81] on select "[DATE] [DATE] Custom Range" at bounding box center [357, 88] width 65 height 15
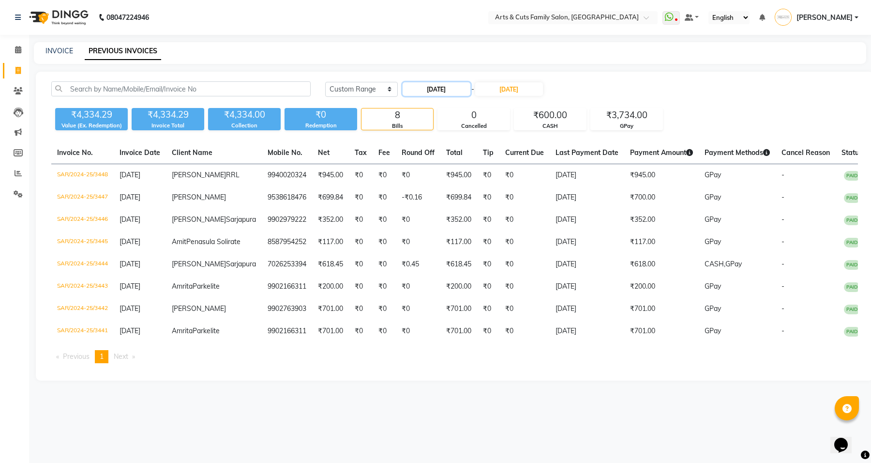
click at [444, 88] on input "[DATE]" at bounding box center [437, 89] width 68 height 14
select select "9"
select select "2025"
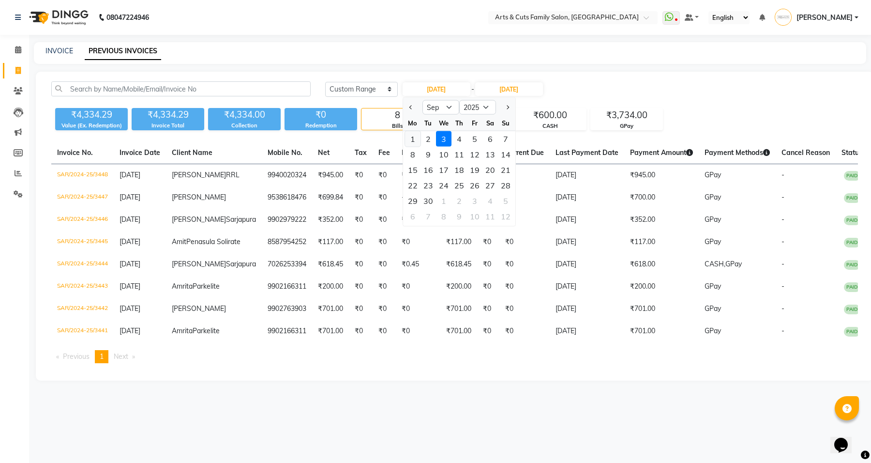
click at [414, 141] on div "1" at bounding box center [412, 138] width 15 height 15
type input "01-09-2025"
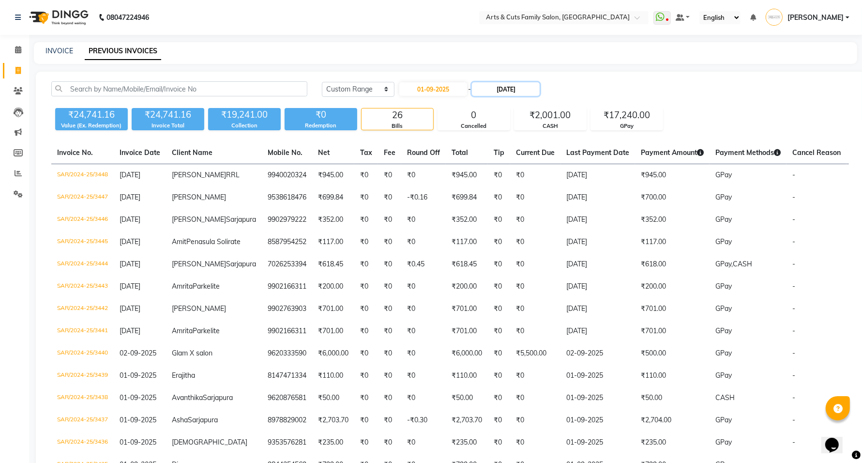
click at [516, 87] on input "[DATE]" at bounding box center [506, 89] width 68 height 14
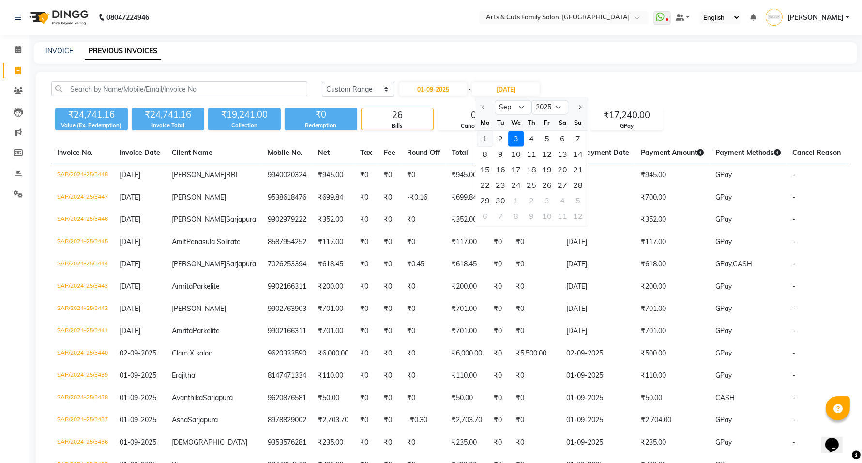
click at [485, 140] on div "1" at bounding box center [485, 138] width 15 height 15
type input "01-09-2025"
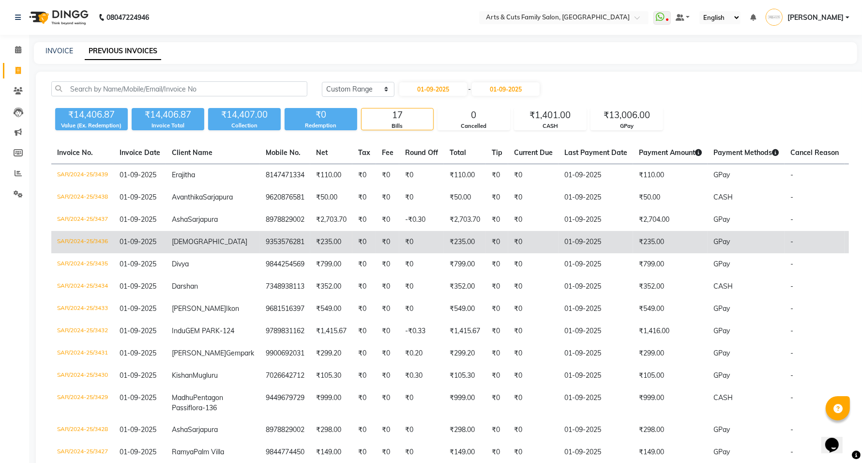
click at [80, 253] on td "SAR/2024-25/3436" at bounding box center [82, 242] width 62 height 22
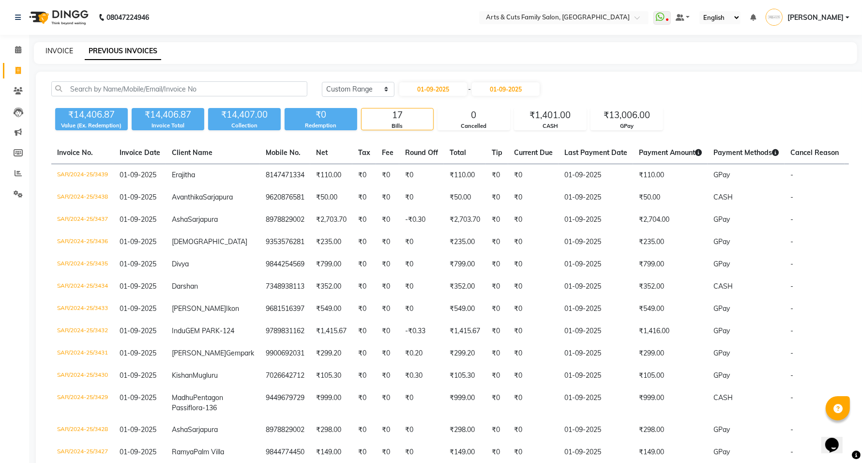
click at [57, 47] on link "INVOICE" at bounding box center [59, 50] width 28 height 9
select select "service"
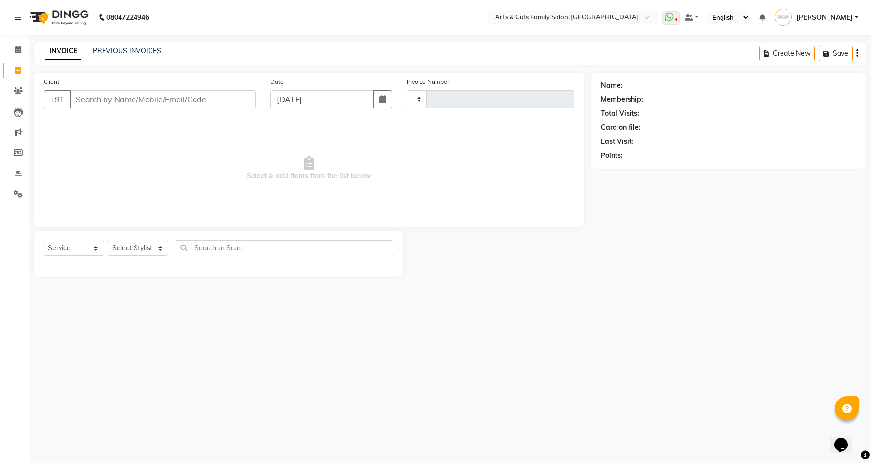
type input "3449"
select select "7513"
click at [149, 51] on link "PREVIOUS INVOICES" at bounding box center [127, 50] width 68 height 9
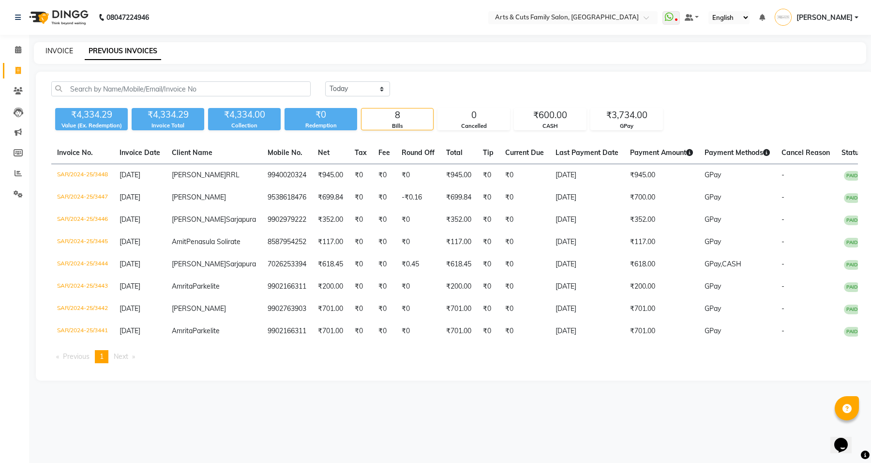
click at [63, 49] on link "INVOICE" at bounding box center [59, 50] width 28 height 9
select select "service"
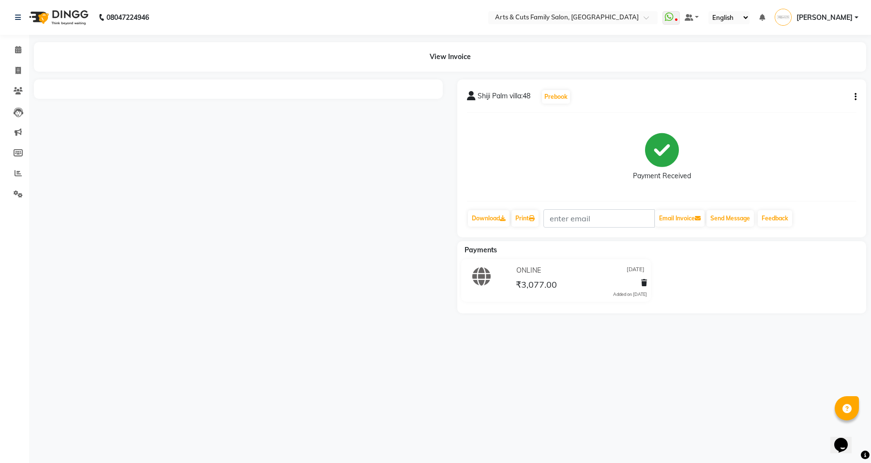
click at [853, 95] on button "button" at bounding box center [854, 97] width 6 height 10
click at [791, 109] on div "Edit Invoice" at bounding box center [807, 109] width 66 height 12
select select "service"
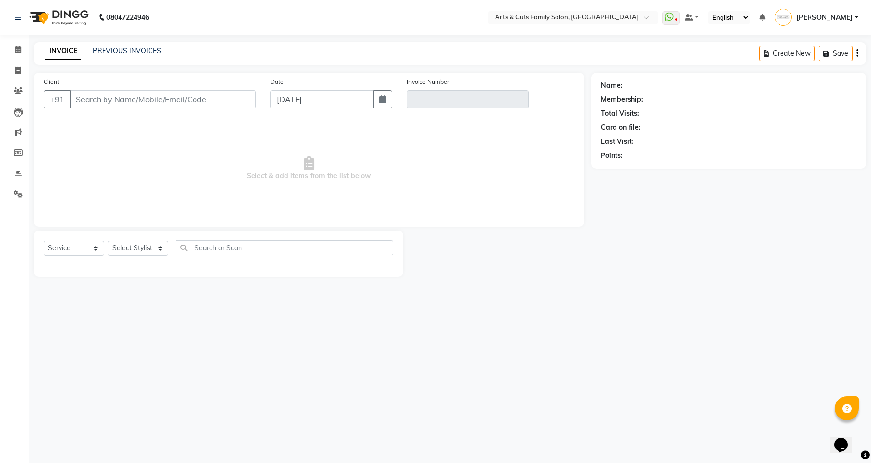
type input "9886689270"
type input "SAR/2024-25/2101"
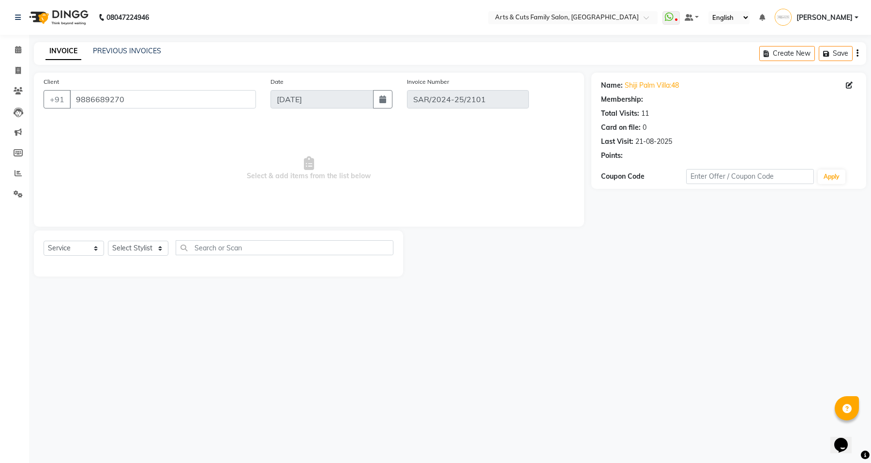
type input "30-05-2025"
select select "select"
select select "1: Object"
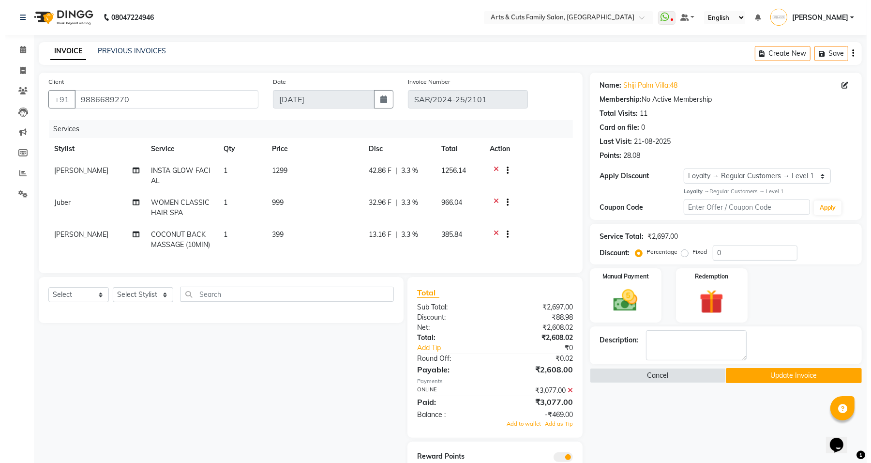
scroll to position [45, 0]
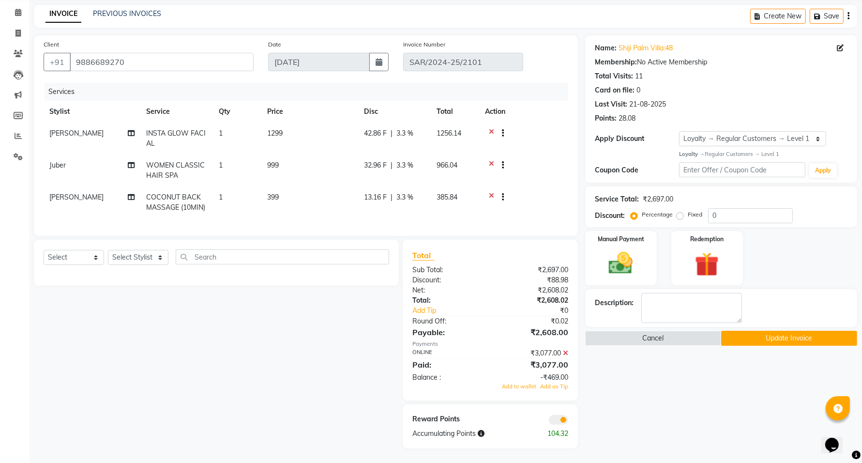
click at [561, 419] on span at bounding box center [558, 420] width 19 height 10
click at [568, 421] on input "checkbox" at bounding box center [568, 421] width 0 height 0
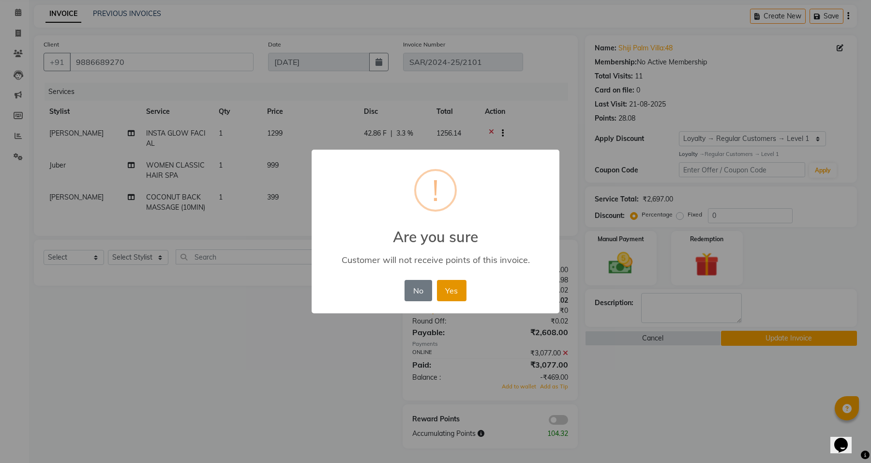
click at [456, 286] on button "Yes" at bounding box center [452, 290] width 30 height 21
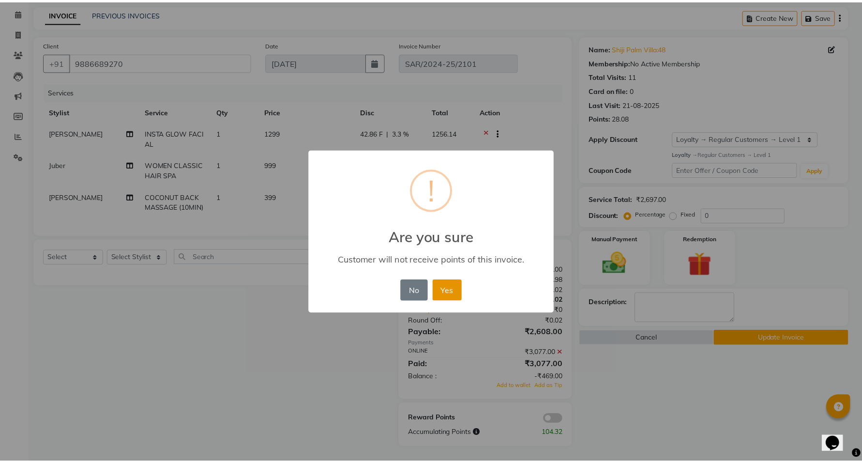
scroll to position [31, 0]
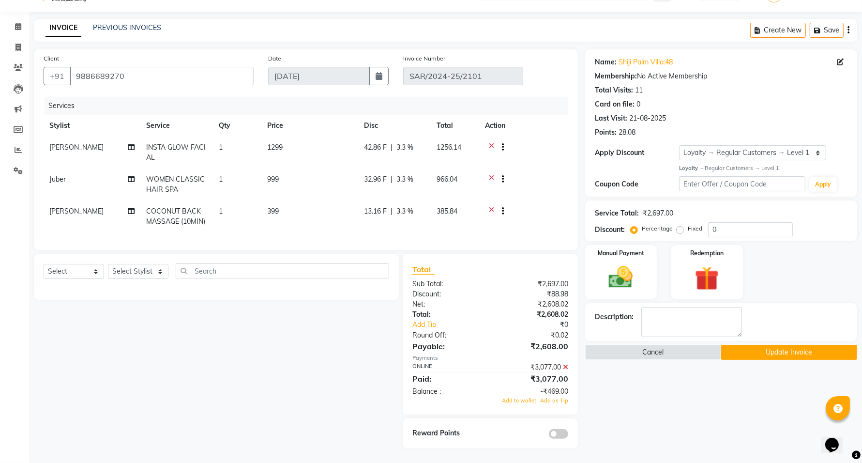
click at [790, 345] on button "Update Invoice" at bounding box center [789, 352] width 136 height 15
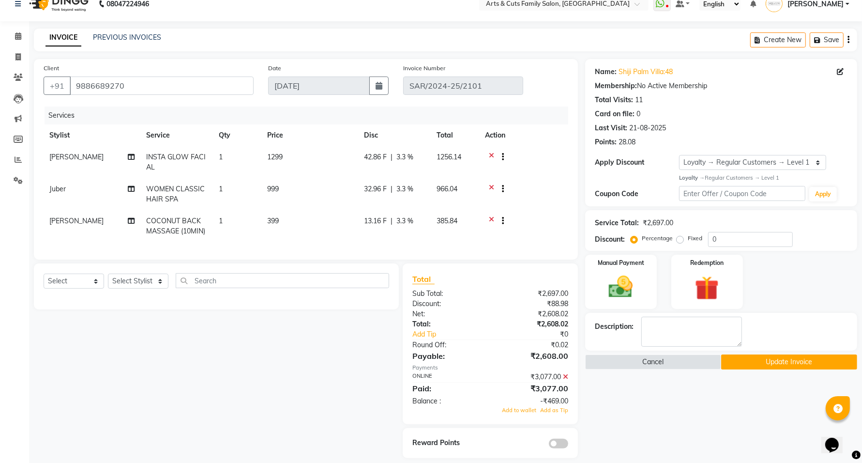
scroll to position [0, 0]
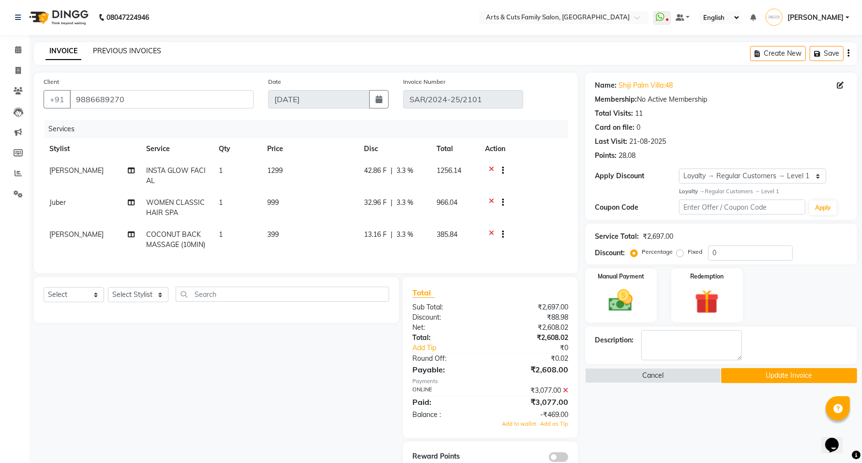
click at [110, 54] on link "PREVIOUS INVOICES" at bounding box center [127, 50] width 68 height 9
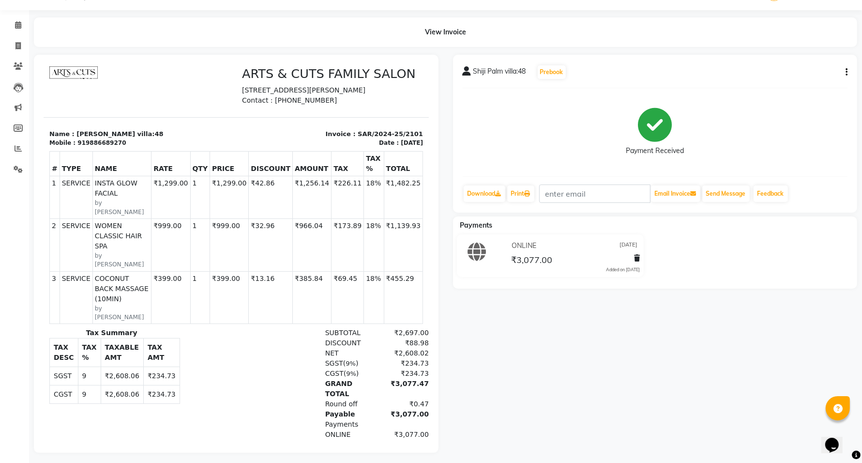
scroll to position [38, 0]
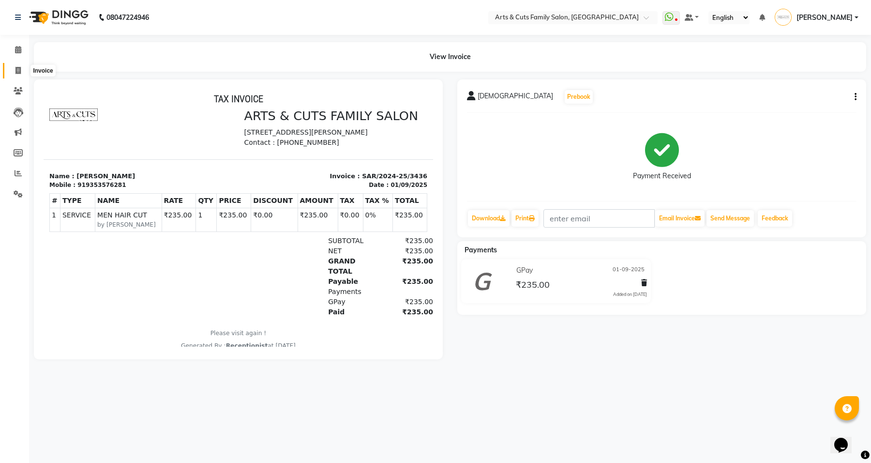
click at [18, 71] on icon at bounding box center [17, 70] width 5 height 7
select select "service"
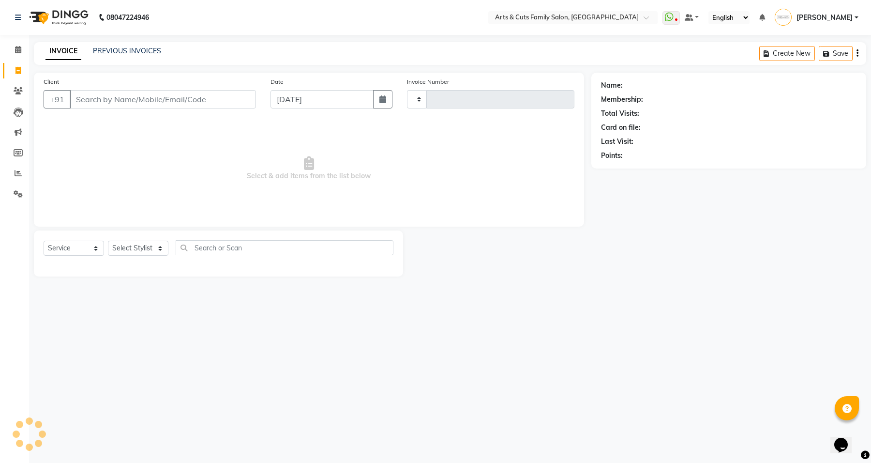
type input "3449"
select select "7513"
click at [130, 38] on div "08047224946 Select Location × Arts & Cuts Family Salon, [GEOGRAPHIC_DATA] Whats…" at bounding box center [435, 231] width 871 height 463
click at [130, 52] on link "PREVIOUS INVOICES" at bounding box center [127, 50] width 68 height 9
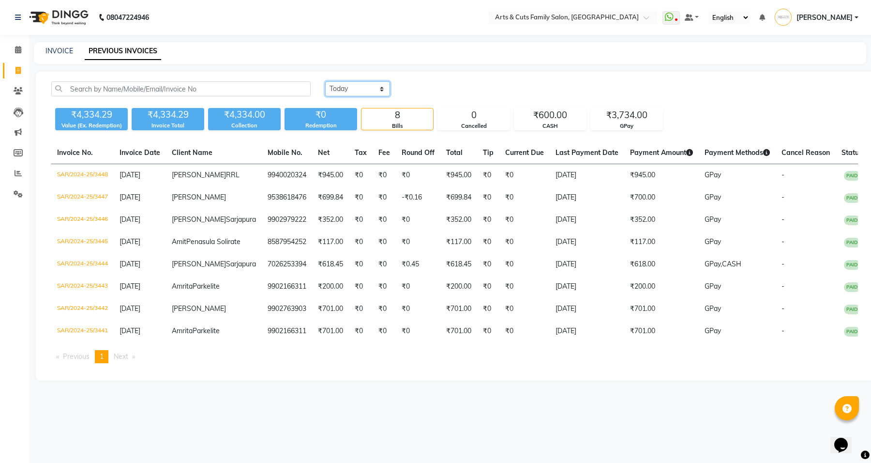
click at [381, 91] on select "[DATE] [DATE] Custom Range" at bounding box center [357, 88] width 65 height 15
select select "range"
click at [325, 81] on select "[DATE] [DATE] Custom Range" at bounding box center [357, 88] width 65 height 15
click at [432, 92] on input "[DATE]" at bounding box center [437, 89] width 68 height 14
select select "9"
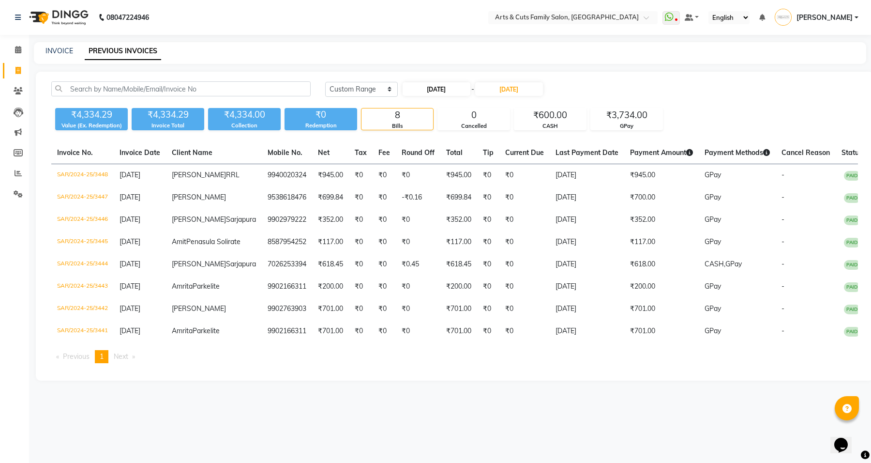
select select "2025"
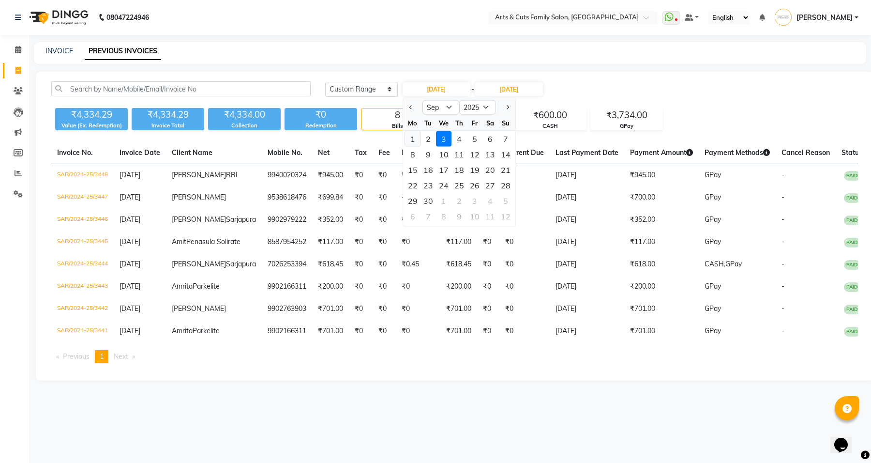
click at [414, 135] on div "1" at bounding box center [412, 138] width 15 height 15
type input "01-09-2025"
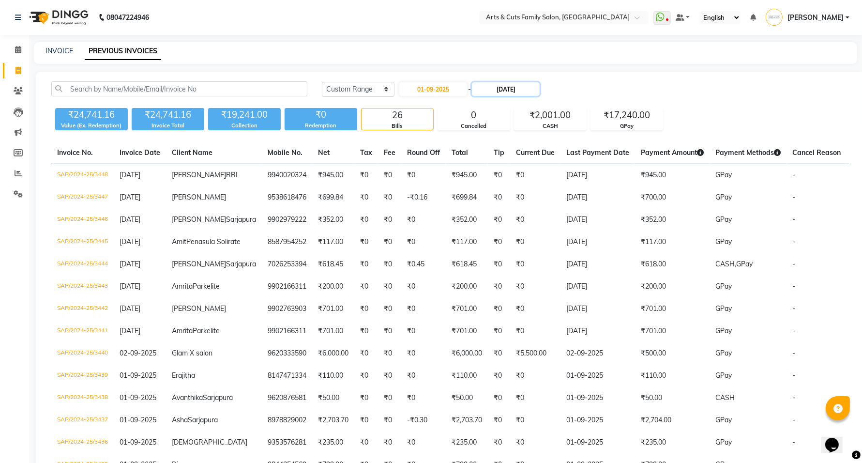
click at [521, 93] on input "[DATE]" at bounding box center [506, 89] width 68 height 14
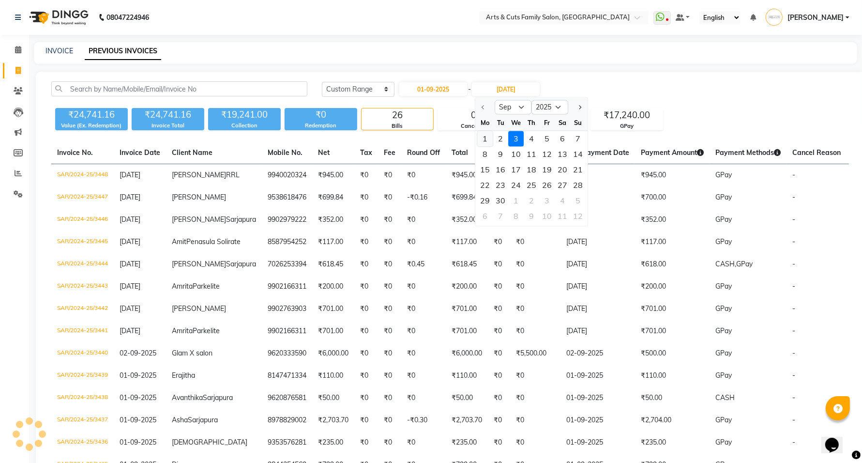
click at [485, 141] on div "1" at bounding box center [485, 138] width 15 height 15
type input "01-09-2025"
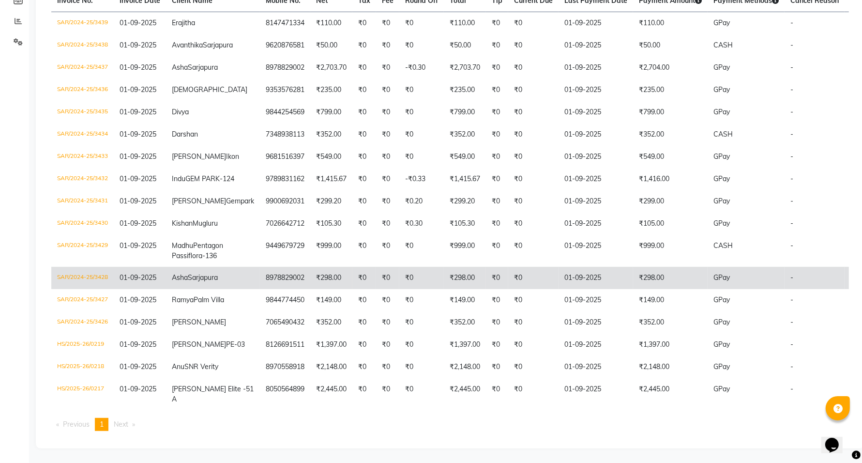
scroll to position [267, 0]
